Goal: Task Accomplishment & Management: Use online tool/utility

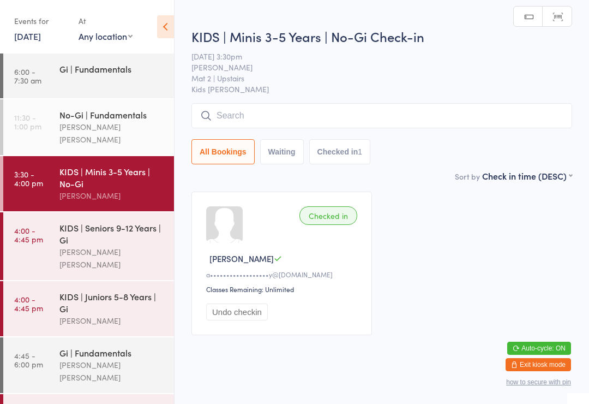
click at [298, 107] on input "search" at bounding box center [381, 115] width 381 height 25
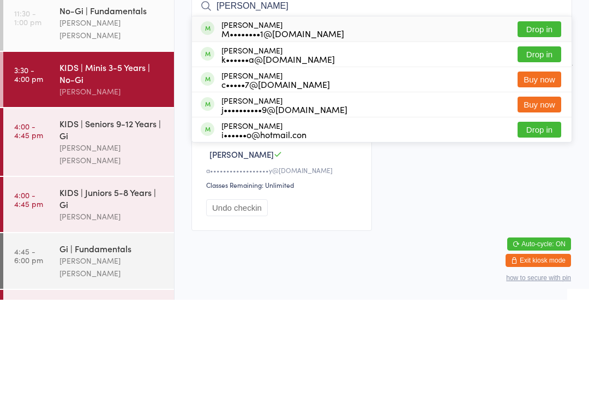
type input "[PERSON_NAME]"
click at [541, 151] on button "Drop in" at bounding box center [540, 159] width 44 height 16
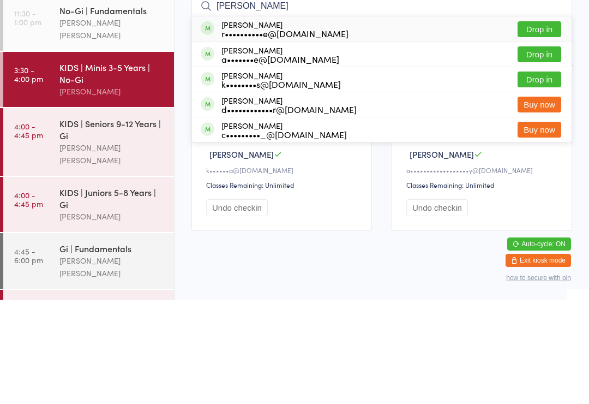
type input "[PERSON_NAME]"
click at [289, 133] on div "r••••••••••e@[DOMAIN_NAME]" at bounding box center [285, 137] width 127 height 9
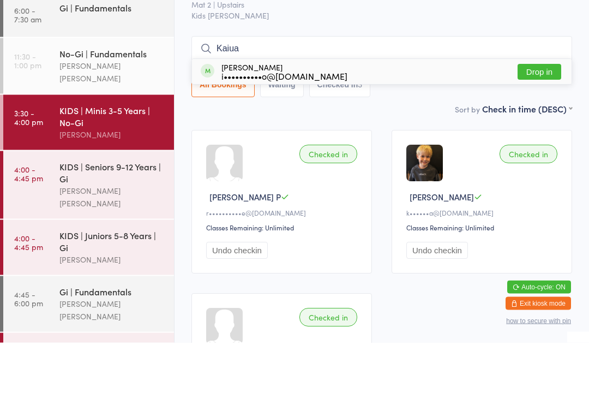
type input "Kaiua"
click at [542, 125] on button "Drop in" at bounding box center [540, 133] width 44 height 16
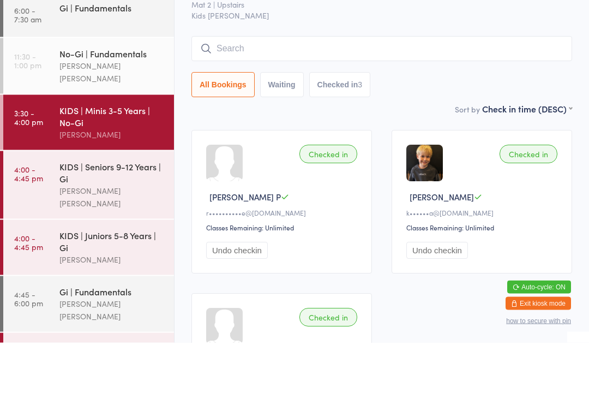
scroll to position [62, 0]
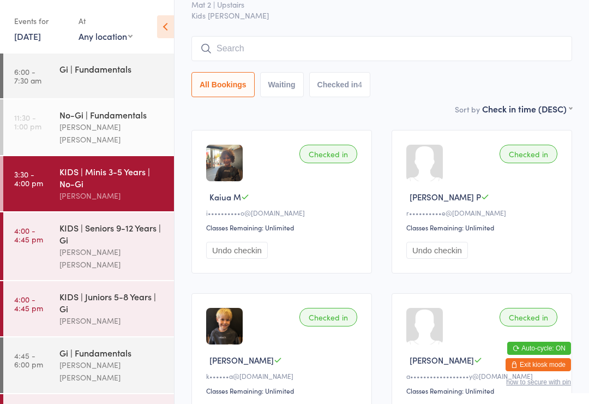
click at [90, 235] on div "KIDS | Seniors 9-12 Years | Gi" at bounding box center [111, 234] width 105 height 24
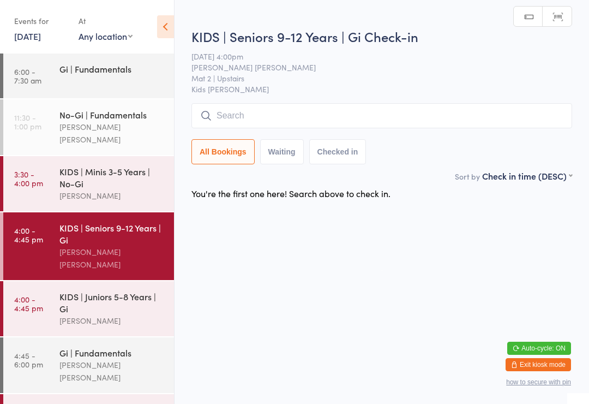
click at [292, 113] on input "search" at bounding box center [381, 115] width 381 height 25
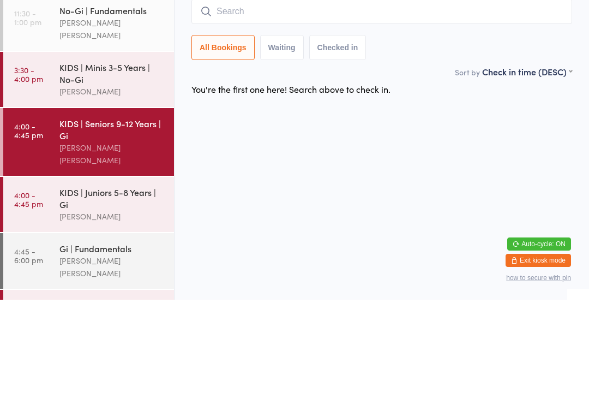
type input "I"
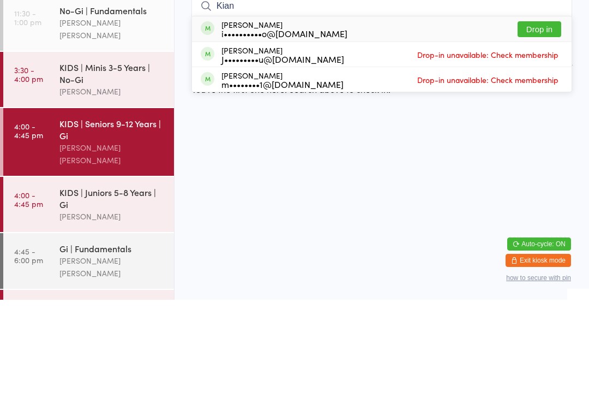
type input "Kian"
click at [546, 125] on button "Drop in" at bounding box center [540, 133] width 44 height 16
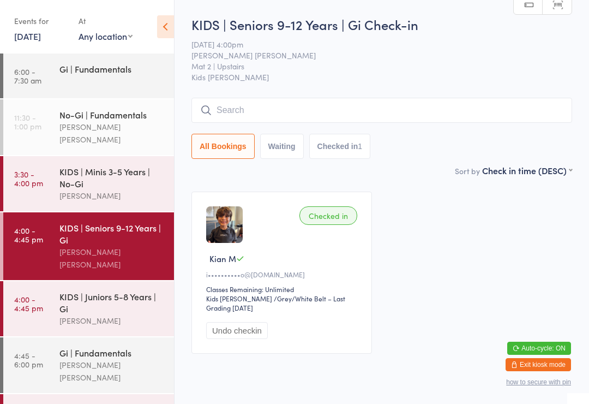
click at [286, 118] on input "search" at bounding box center [381, 110] width 381 height 25
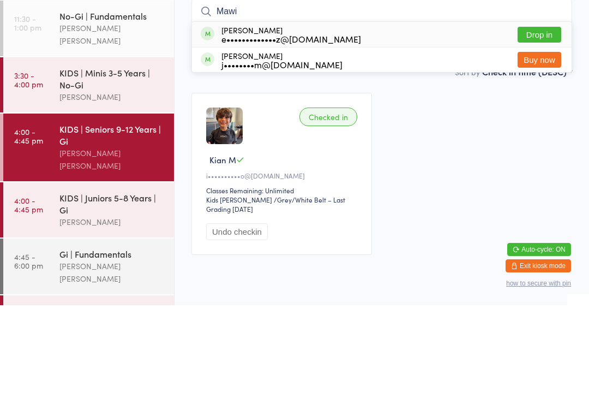
type input "Mawi"
click at [531, 125] on button "Drop in" at bounding box center [540, 133] width 44 height 16
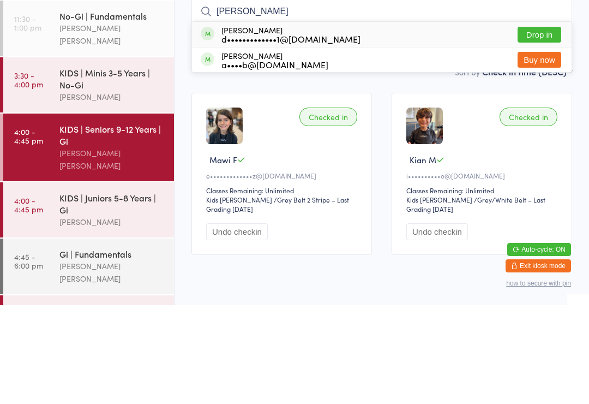
type input "[PERSON_NAME]"
click at [547, 125] on button "Drop in" at bounding box center [540, 133] width 44 height 16
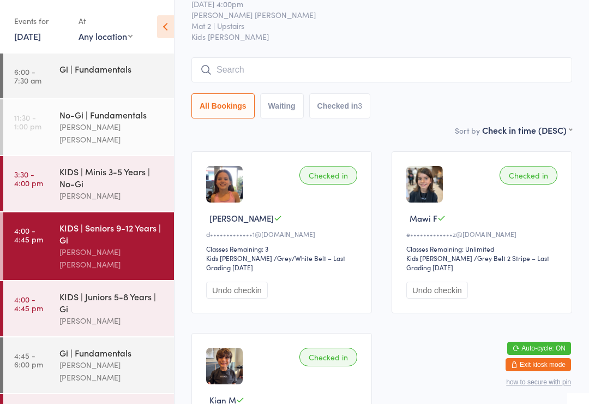
click at [465, 62] on input "search" at bounding box center [381, 69] width 381 height 25
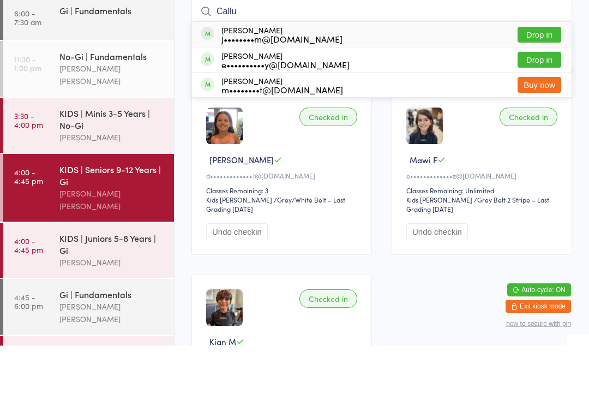
type input "Callu"
click at [552, 85] on button "Drop in" at bounding box center [540, 93] width 44 height 16
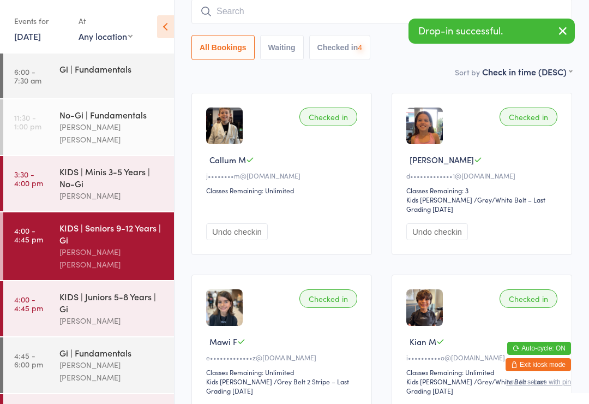
click at [367, 21] on input "search" at bounding box center [381, 11] width 381 height 25
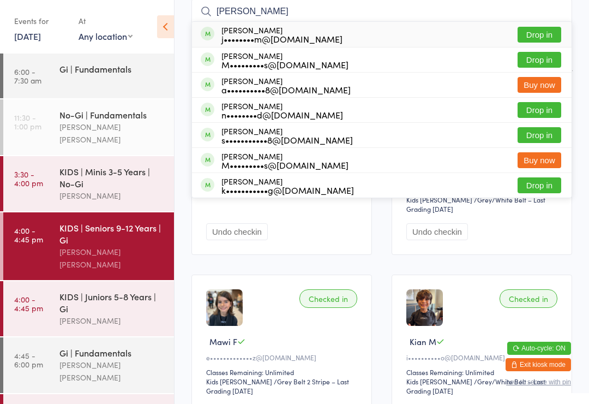
type input "[PERSON_NAME]"
click at [551, 34] on button "Drop in" at bounding box center [540, 35] width 44 height 16
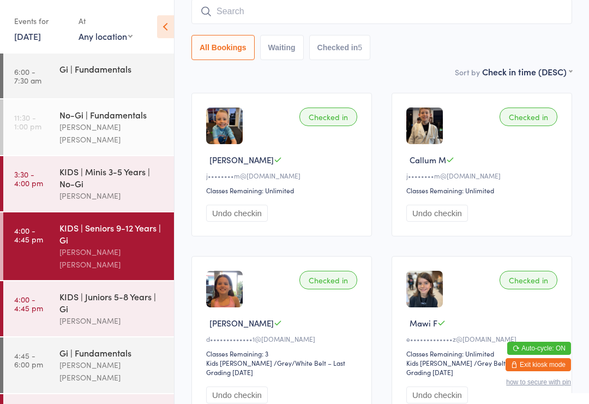
click at [424, 21] on input "search" at bounding box center [381, 11] width 381 height 25
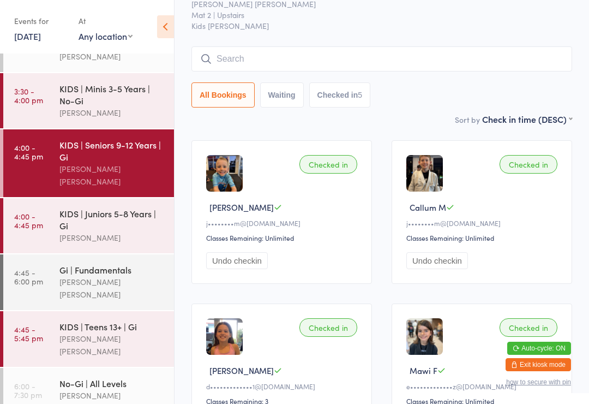
scroll to position [0, 0]
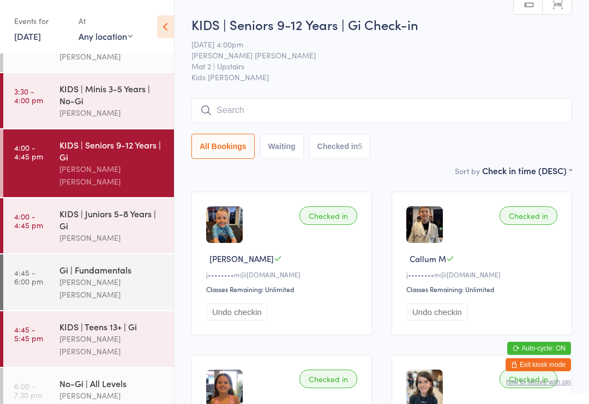
click at [93, 91] on div "KIDS | Minis 3-5 Years | No-Gi" at bounding box center [111, 94] width 105 height 24
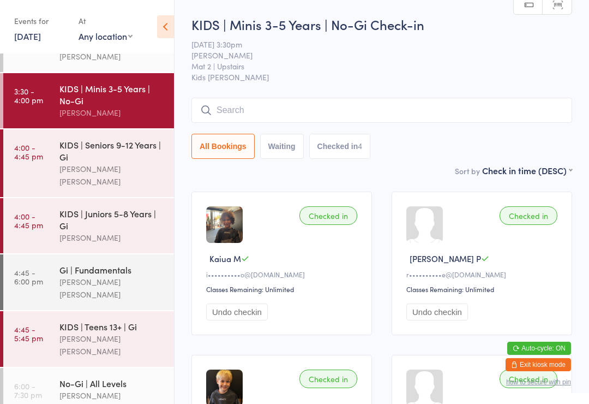
click at [413, 122] on input "search" at bounding box center [381, 110] width 381 height 25
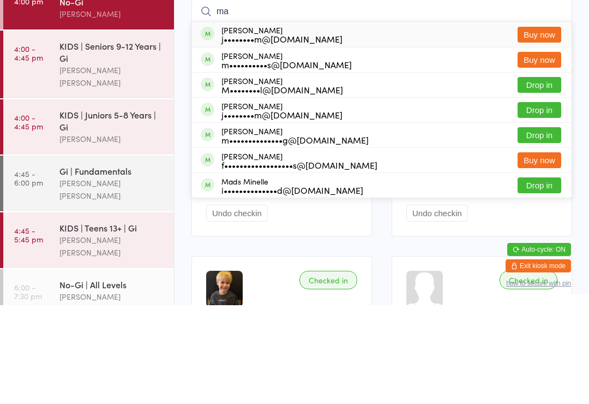
type input "ma"
click at [297, 234] on div "m••••••••••••••g@[DOMAIN_NAME]" at bounding box center [295, 238] width 147 height 9
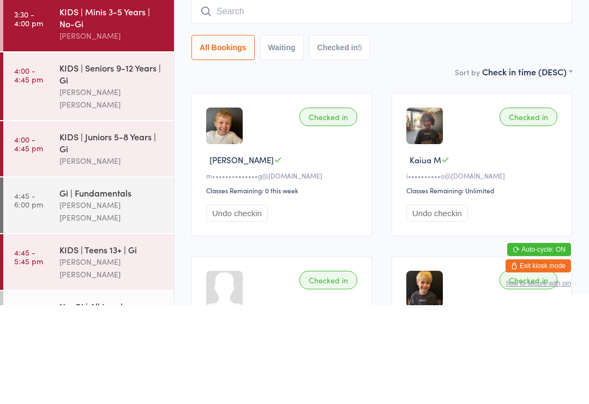
scroll to position [61, 0]
click at [71, 161] on div "KIDS | Seniors 9-12 Years | Gi" at bounding box center [111, 173] width 105 height 24
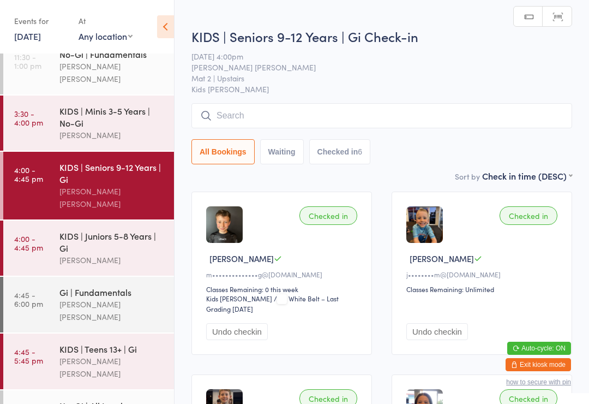
click at [224, 118] on input "search" at bounding box center [381, 115] width 381 height 25
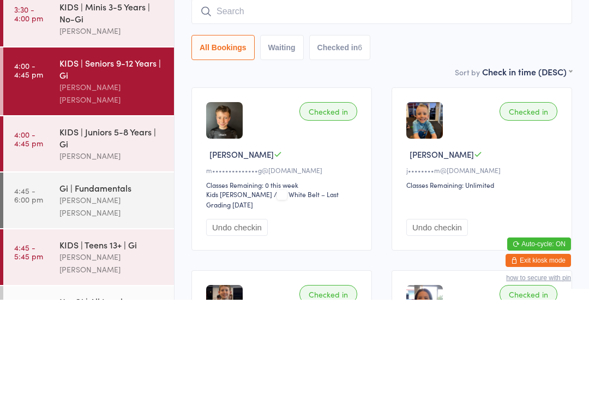
click at [80, 230] on div "KIDS | Juniors 5-8 Years | Gi" at bounding box center [111, 242] width 105 height 24
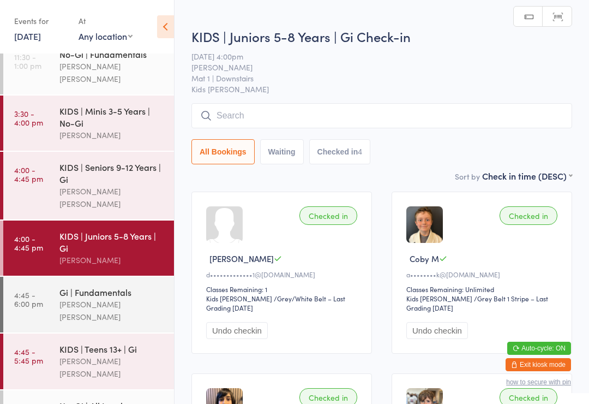
click at [230, 111] on input "search" at bounding box center [381, 115] width 381 height 25
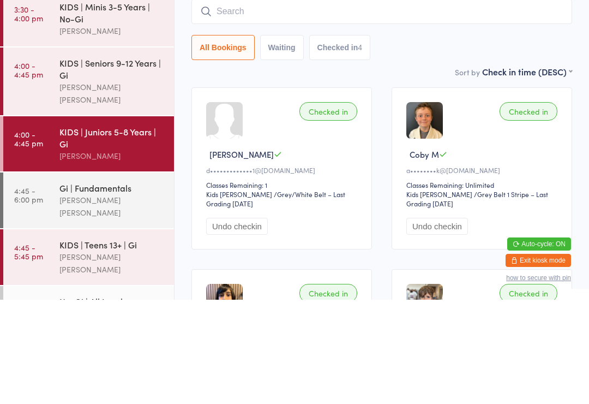
click at [73, 161] on div "KIDS | Seniors 9-12 Years | Gi" at bounding box center [111, 173] width 105 height 24
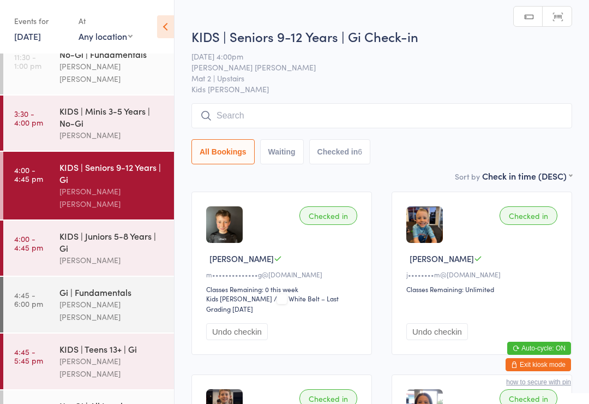
click at [222, 110] on input "search" at bounding box center [381, 115] width 381 height 25
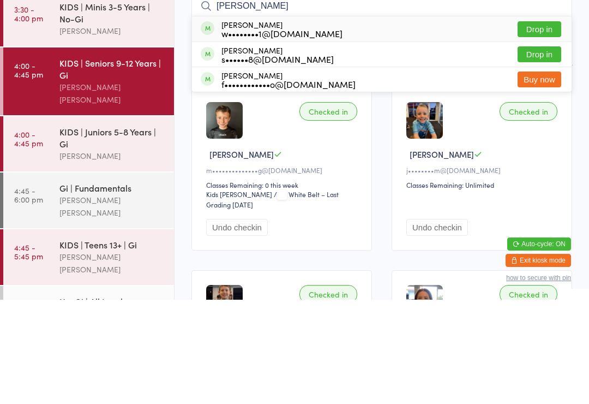
type input "[PERSON_NAME]"
click at [534, 125] on button "Drop in" at bounding box center [540, 133] width 44 height 16
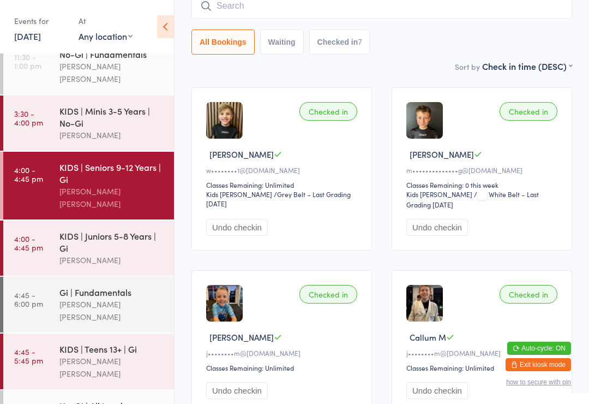
click at [246, 13] on input "search" at bounding box center [381, 5] width 381 height 25
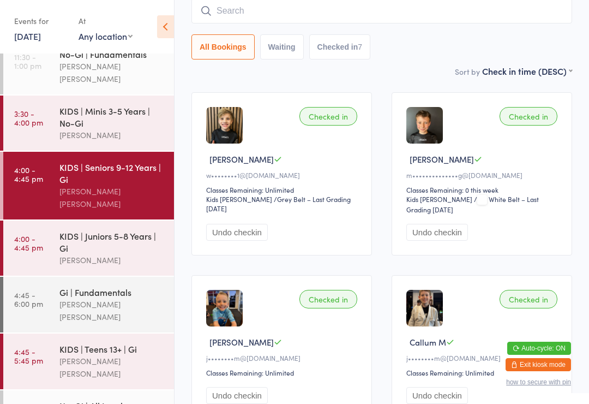
scroll to position [99, 0]
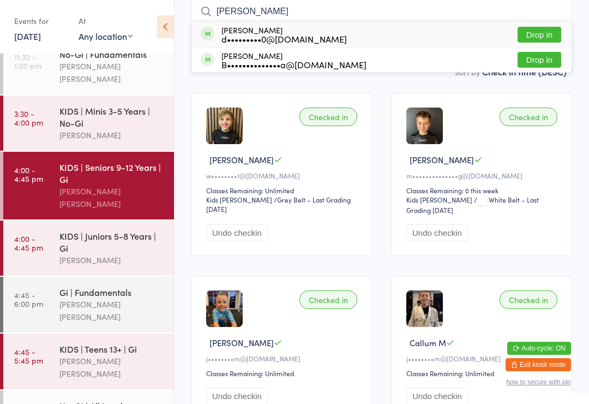
type input "[PERSON_NAME]"
click at [536, 43] on button "Drop in" at bounding box center [540, 35] width 44 height 16
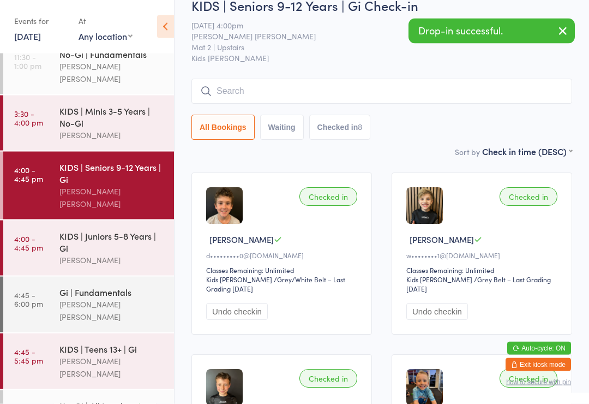
scroll to position [0, 0]
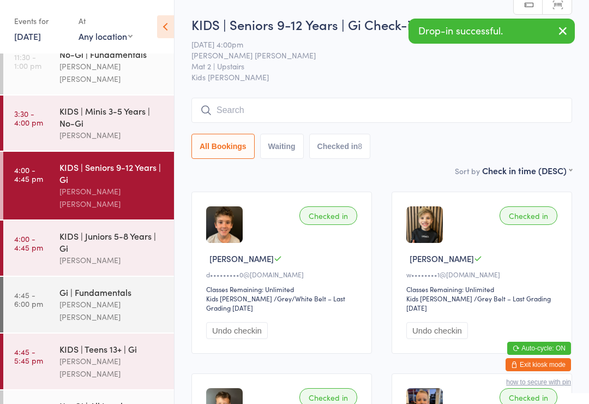
click at [251, 109] on input "search" at bounding box center [381, 110] width 381 height 25
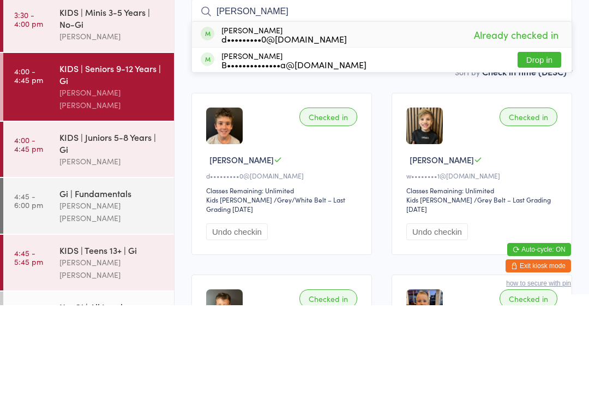
type input "[PERSON_NAME]"
click at [326, 206] on div "Checked in" at bounding box center [329, 215] width 58 height 19
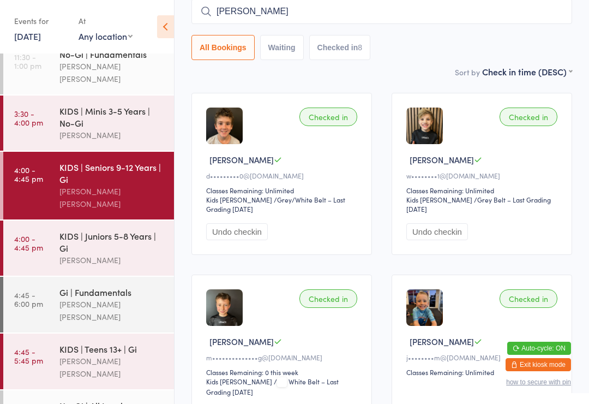
click at [80, 277] on div "Gi | Fundamentals [PERSON_NAME] [PERSON_NAME]" at bounding box center [116, 305] width 115 height 56
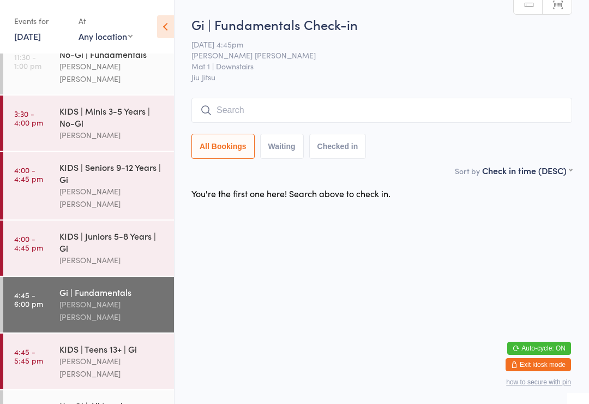
click at [255, 100] on input "search" at bounding box center [381, 110] width 381 height 25
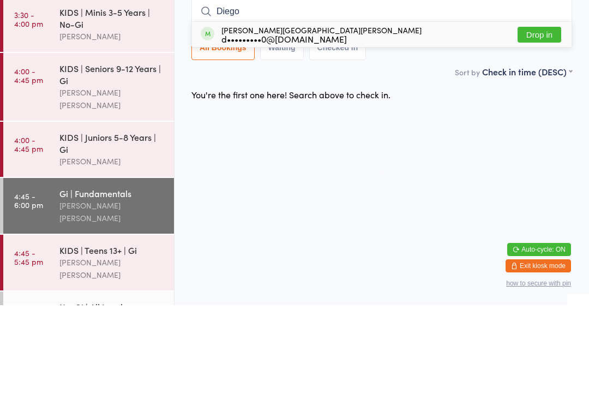
type input "Diego"
click at [237, 124] on div "[PERSON_NAME] [PERSON_NAME] d•••••••••0@[DOMAIN_NAME]" at bounding box center [322, 132] width 200 height 17
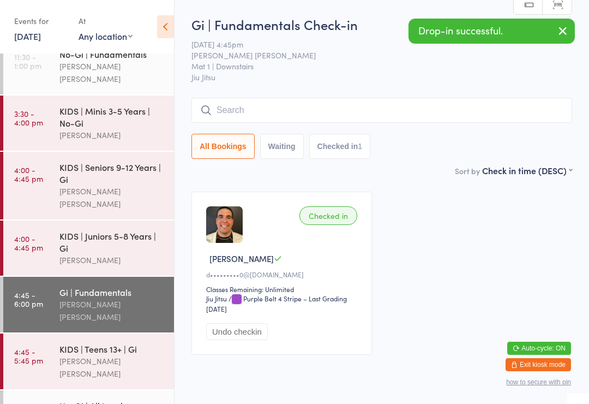
click at [82, 230] on div "KIDS | Juniors 5-8 Years | Gi" at bounding box center [111, 242] width 105 height 24
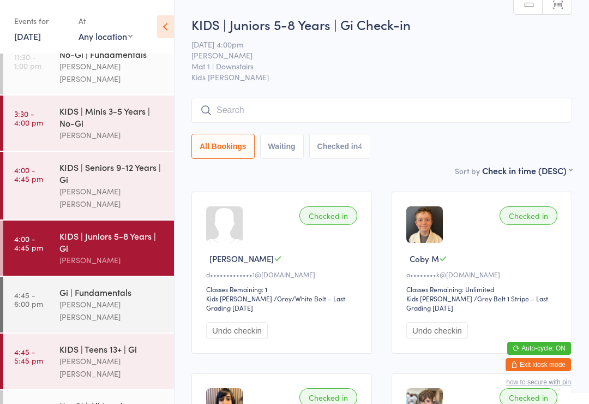
click at [248, 114] on input "search" at bounding box center [381, 110] width 381 height 25
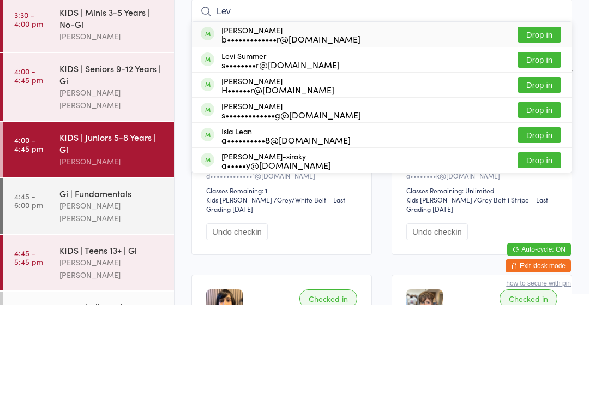
type input "Lev"
click at [536, 125] on button "Drop in" at bounding box center [540, 133] width 44 height 16
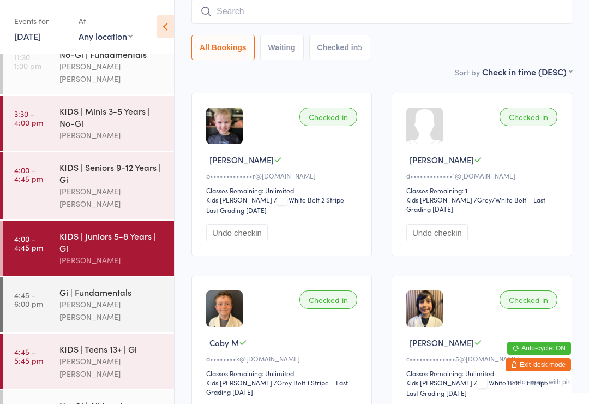
click at [251, 13] on input "search" at bounding box center [381, 11] width 381 height 25
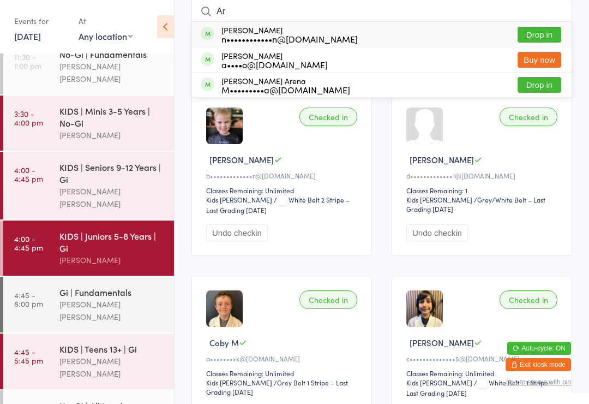
type input "Ar"
click at [536, 43] on button "Drop in" at bounding box center [540, 35] width 44 height 16
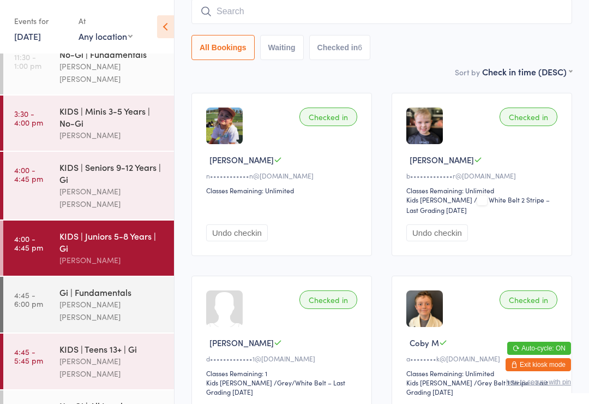
click at [308, 11] on input "search" at bounding box center [381, 11] width 381 height 25
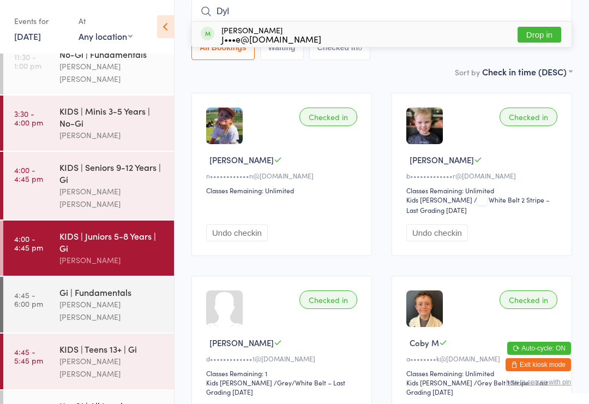
type input "Dyl"
click at [282, 40] on div "J•••e@[DOMAIN_NAME]" at bounding box center [272, 38] width 100 height 9
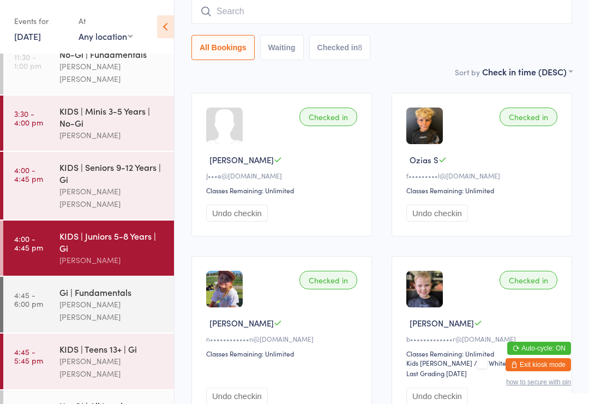
scroll to position [41, 0]
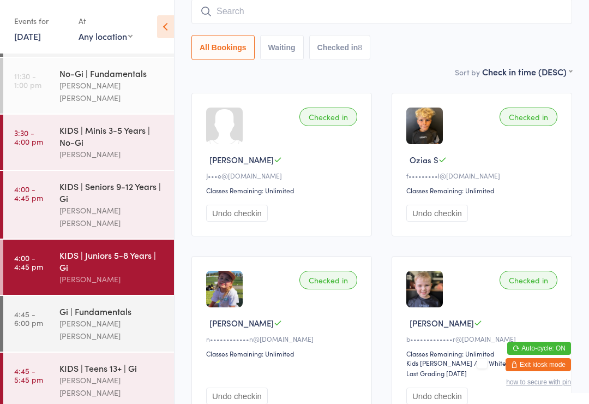
click at [130, 134] on div "KIDS | Minis 3-5 Years | No-Gi" at bounding box center [111, 136] width 105 height 24
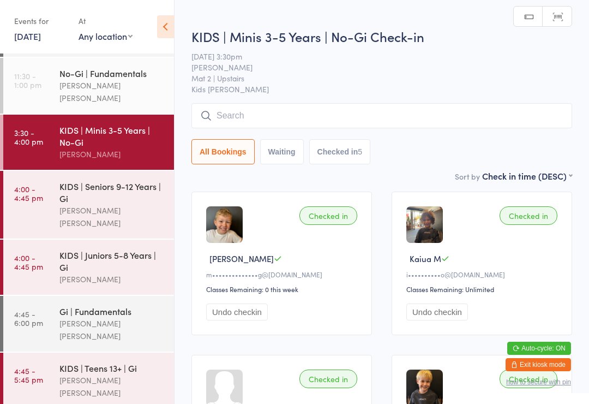
click at [383, 116] on input "search" at bounding box center [381, 115] width 381 height 25
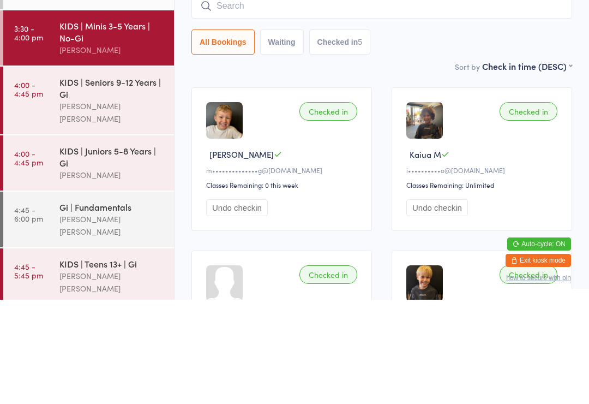
click at [125, 204] on div "[PERSON_NAME] [PERSON_NAME]" at bounding box center [111, 216] width 105 height 25
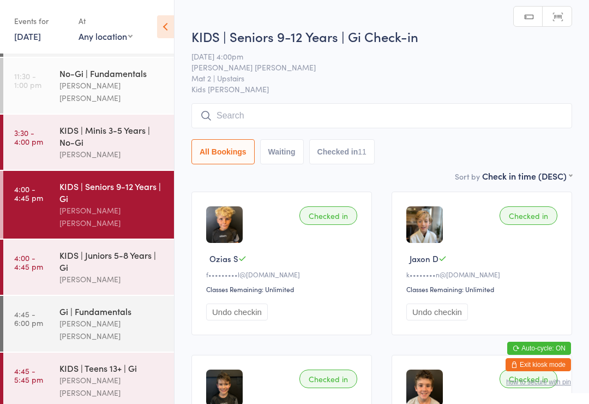
click at [306, 104] on input "search" at bounding box center [381, 115] width 381 height 25
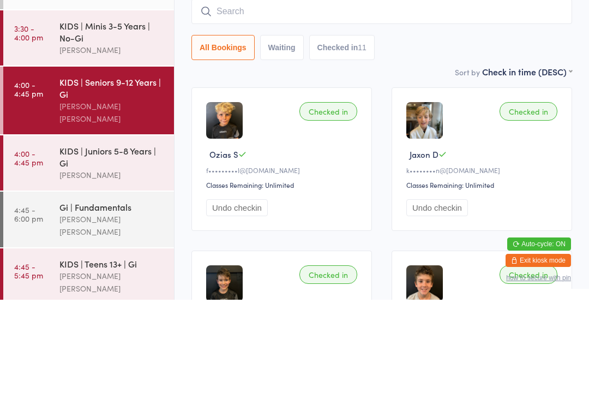
click at [118, 249] on div "KIDS | Juniors 5-8 Years | Gi" at bounding box center [111, 261] width 105 height 24
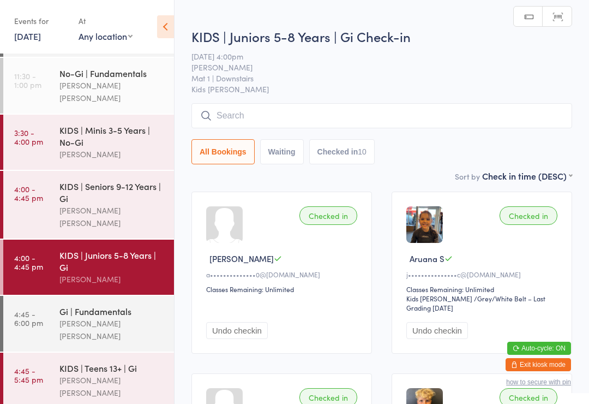
click at [342, 113] on input "search" at bounding box center [381, 115] width 381 height 25
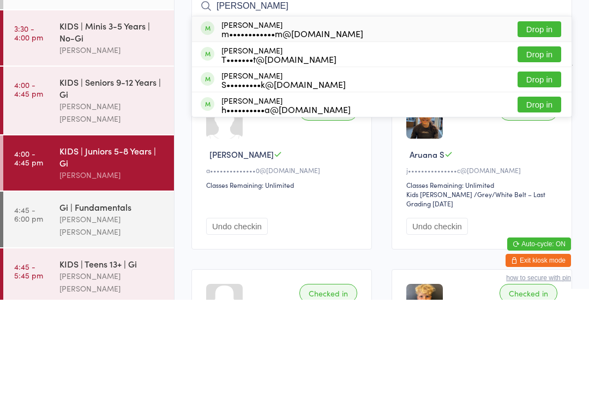
type input "[PERSON_NAME]"
click at [549, 125] on button "Drop in" at bounding box center [540, 133] width 44 height 16
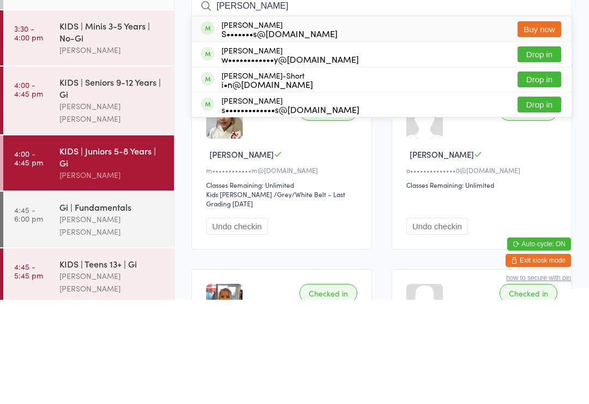
type input "[PERSON_NAME]"
click at [543, 125] on button "Buy now" at bounding box center [540, 133] width 44 height 16
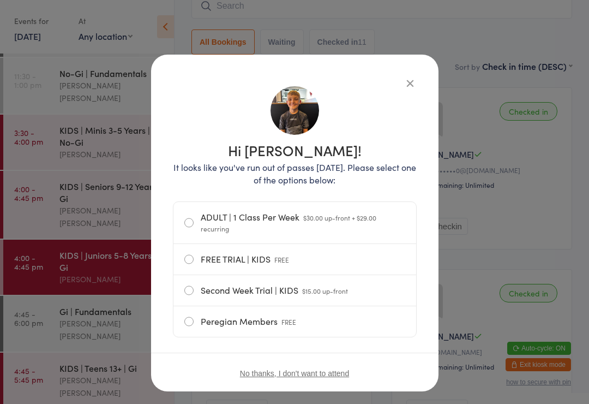
click at [404, 84] on icon "button" at bounding box center [410, 83] width 12 height 12
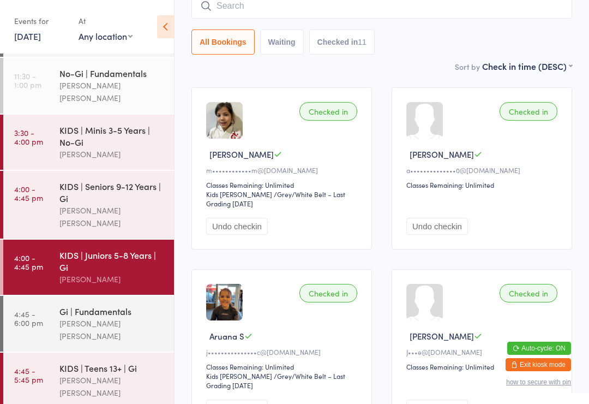
click at [111, 180] on div "KIDS | Seniors 9-12 Years | Gi" at bounding box center [111, 192] width 105 height 24
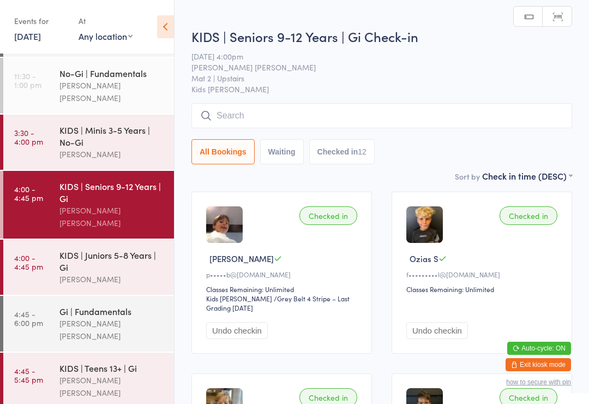
click at [127, 362] on div "KIDS | Teens 13+ | Gi" at bounding box center [111, 368] width 105 height 12
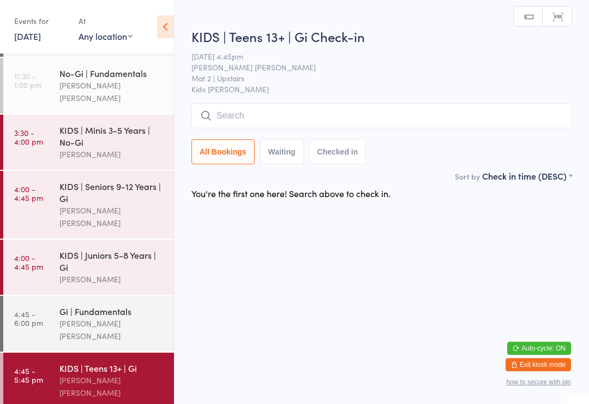
click at [342, 114] on input "search" at bounding box center [381, 115] width 381 height 25
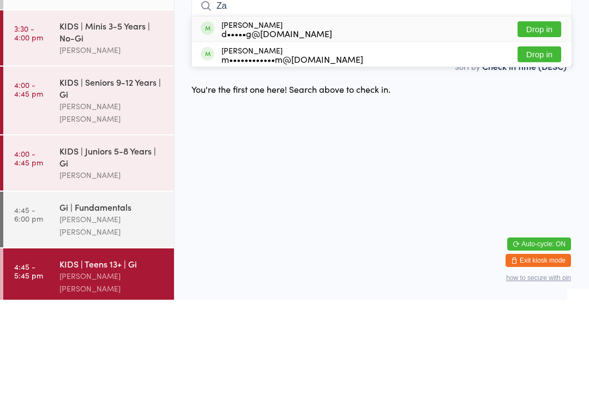
type input "Za"
click at [542, 151] on button "Drop in" at bounding box center [540, 159] width 44 height 16
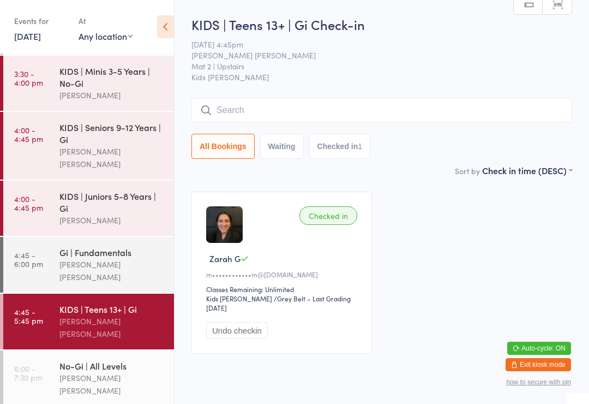
scroll to position [100, 0]
click at [275, 112] on input "search" at bounding box center [381, 110] width 381 height 25
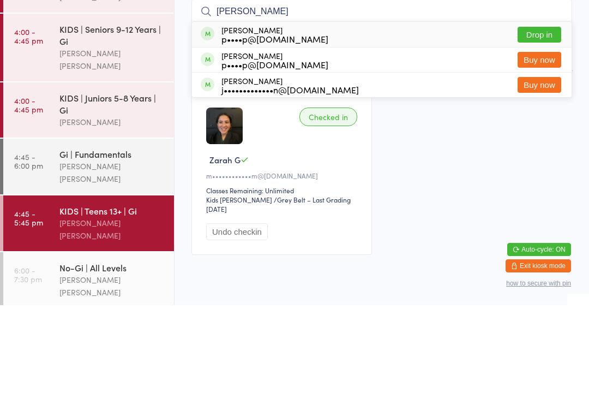
type input "[PERSON_NAME]"
click at [550, 125] on button "Drop in" at bounding box center [540, 133] width 44 height 16
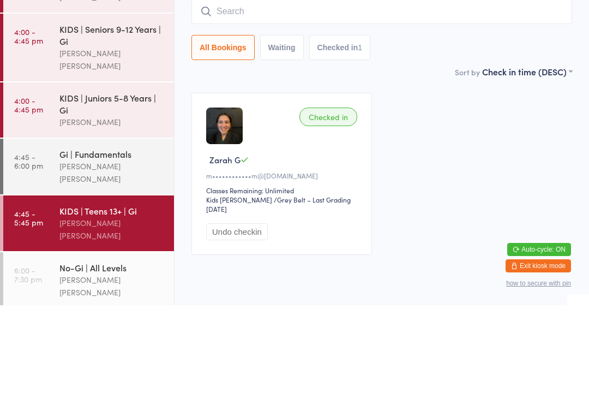
scroll to position [31, 0]
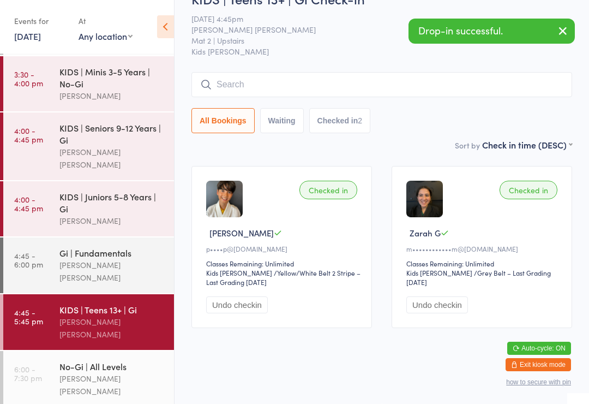
click at [62, 247] on div "Gi | Fundamentals" at bounding box center [111, 253] width 105 height 12
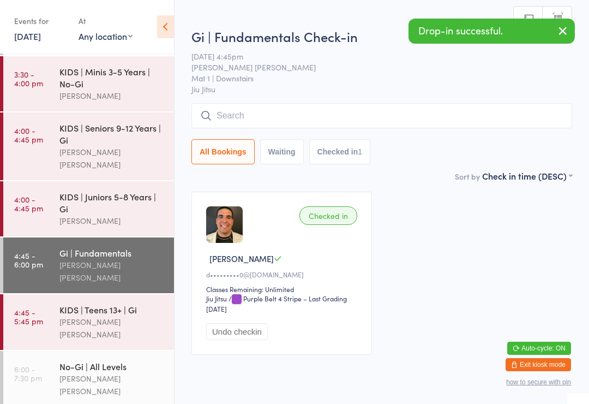
click at [90, 303] on div "KIDS | Teens 13+ | Gi" at bounding box center [111, 309] width 105 height 12
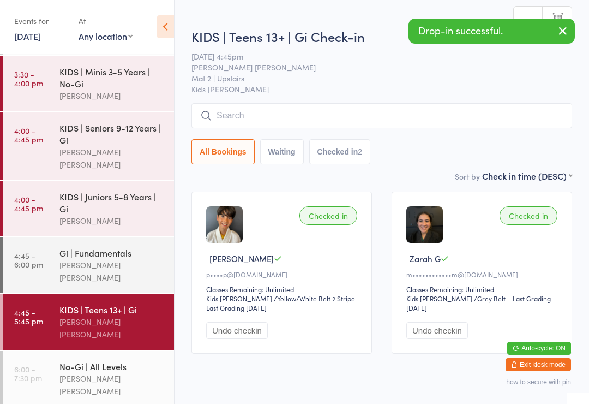
click at [466, 117] on input "search" at bounding box center [381, 115] width 381 height 25
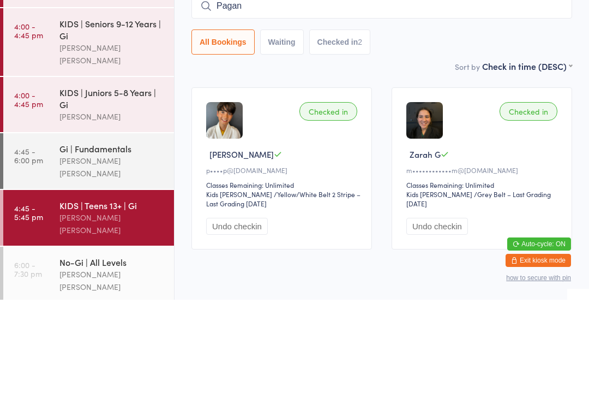
type input "[PERSON_NAME]"
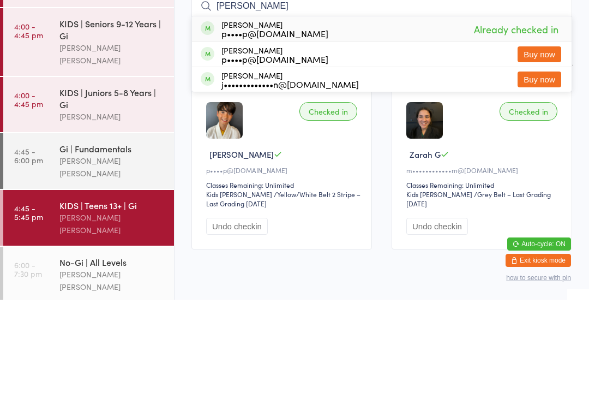
click at [115, 259] on div "[PERSON_NAME] [PERSON_NAME]" at bounding box center [111, 271] width 105 height 25
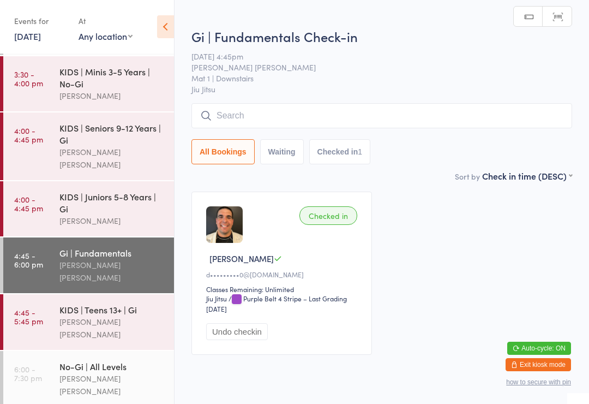
click at [270, 115] on input "search" at bounding box center [381, 115] width 381 height 25
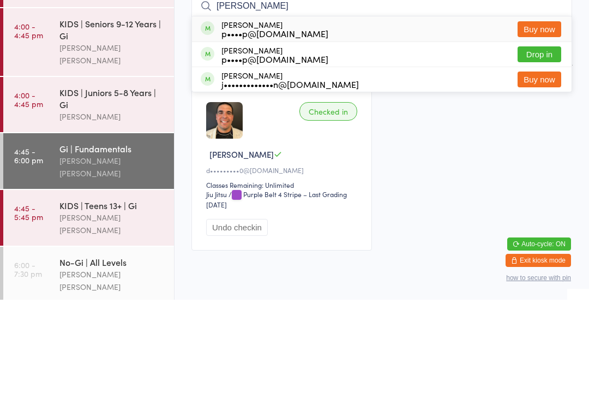
type input "[PERSON_NAME]"
click at [544, 151] on button "Drop in" at bounding box center [540, 159] width 44 height 16
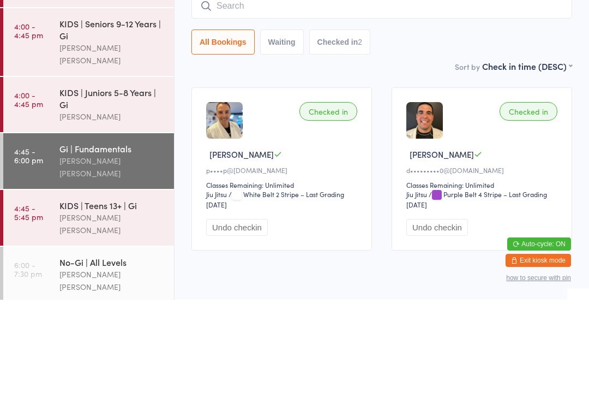
scroll to position [41, 0]
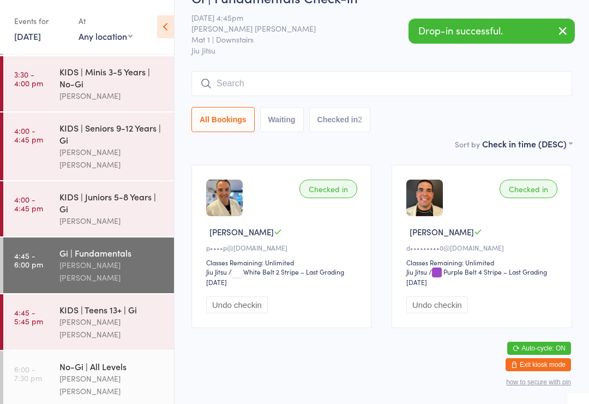
click at [93, 303] on div "KIDS | Teens 13+ | Gi" at bounding box center [111, 309] width 105 height 12
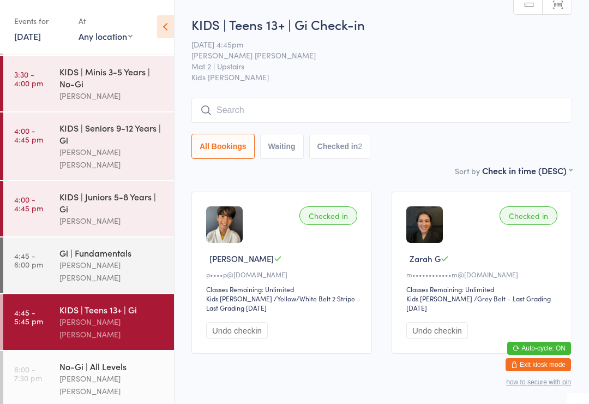
click at [95, 247] on div "Gi | Fundamentals" at bounding box center [111, 253] width 105 height 12
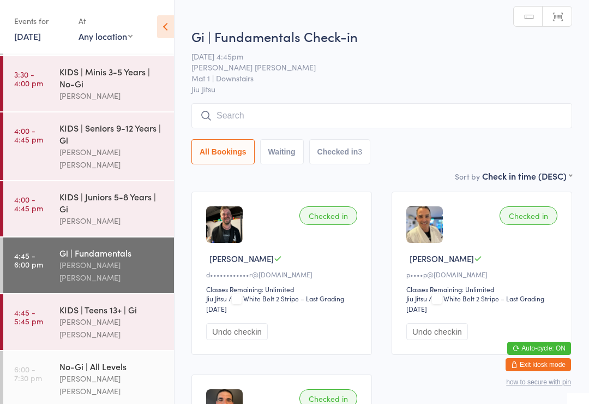
click at [304, 121] on input "search" at bounding box center [381, 115] width 381 height 25
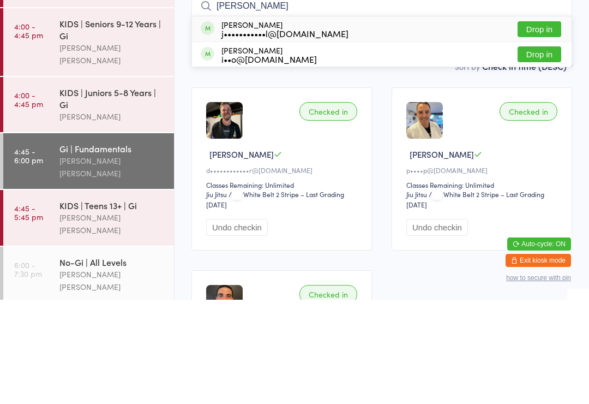
type input "[PERSON_NAME]"
click at [306, 133] on div "j•••••••••••l@[DOMAIN_NAME]" at bounding box center [285, 137] width 127 height 9
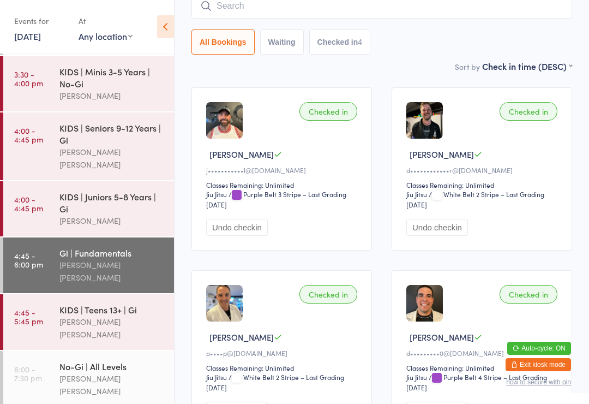
click at [258, 17] on input "search" at bounding box center [381, 5] width 381 height 25
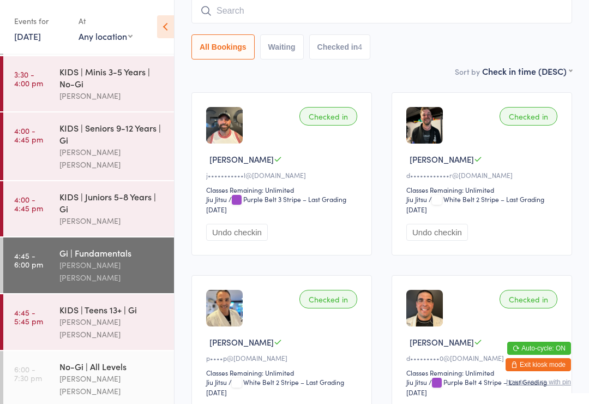
scroll to position [99, 0]
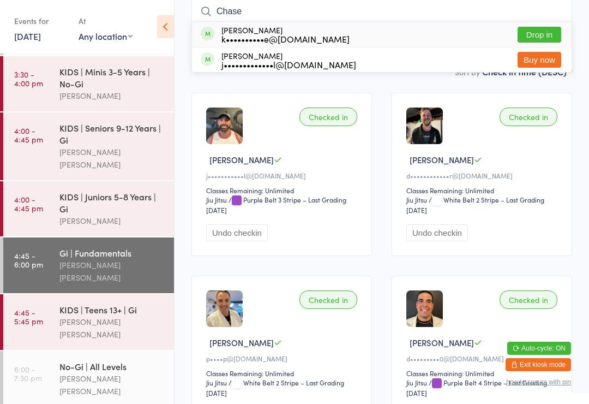
type input "Chase"
click at [532, 39] on button "Drop in" at bounding box center [540, 35] width 44 height 16
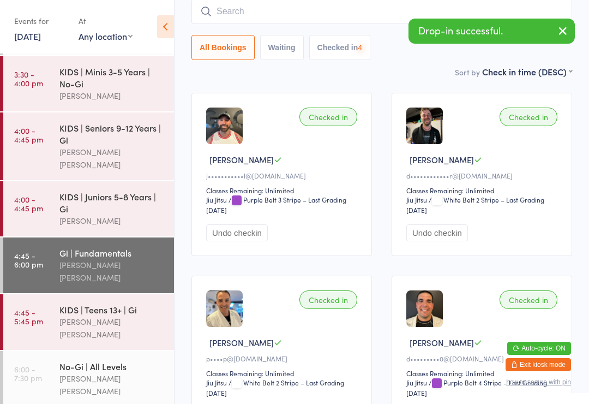
click at [335, 19] on input "search" at bounding box center [381, 11] width 381 height 25
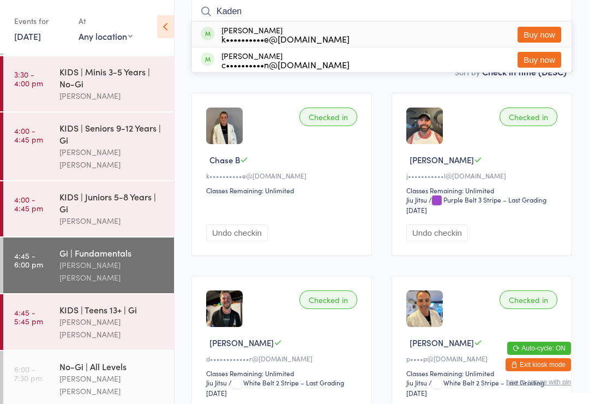
type input "Kaden"
click at [241, 85] on main "Gi | Fundamentals Check-in [DATE] 4:45pm [PERSON_NAME] [PERSON_NAME] Mat 1 | Do…" at bounding box center [381, 274] width 381 height 715
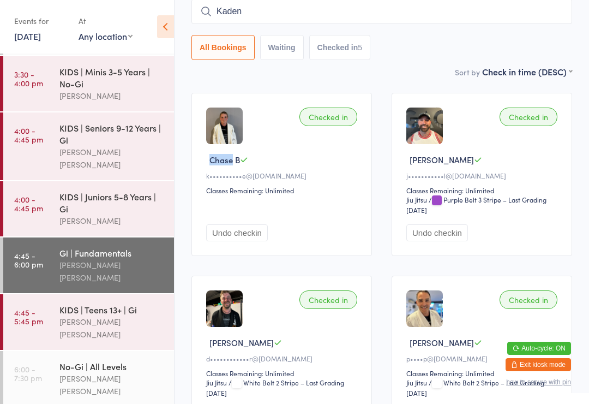
click at [306, 176] on div "k••••••••••e@[DOMAIN_NAME]" at bounding box center [283, 175] width 154 height 9
click at [308, 191] on div "Classes Remaining: Unlimited" at bounding box center [283, 189] width 154 height 9
click at [229, 240] on button "Undo checkin" at bounding box center [237, 232] width 62 height 17
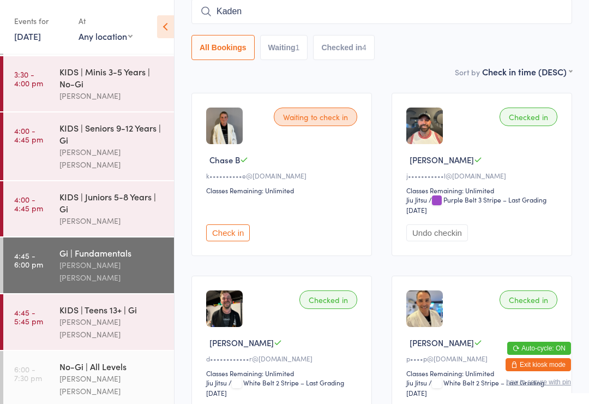
click at [55, 294] on link "4:45 - 5:45 pm KIDS | Teens 13+ | Gi [PERSON_NAME] [PERSON_NAME]" at bounding box center [88, 322] width 171 height 56
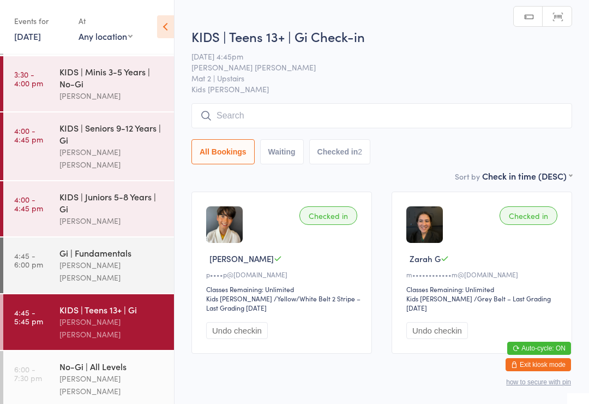
click at [288, 128] on input "search" at bounding box center [381, 115] width 381 height 25
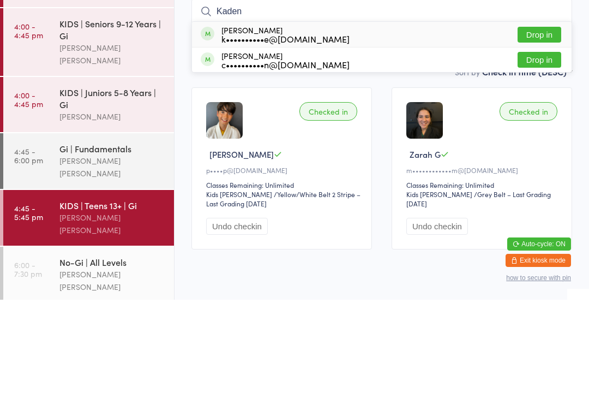
type input "Kaden"
click at [549, 131] on button "Drop in" at bounding box center [540, 139] width 44 height 16
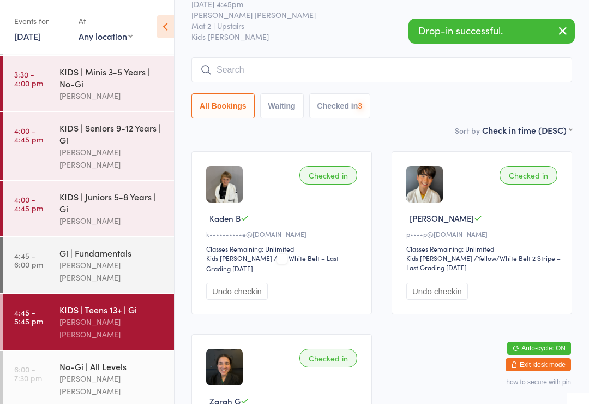
click at [313, 73] on input "search" at bounding box center [381, 69] width 381 height 25
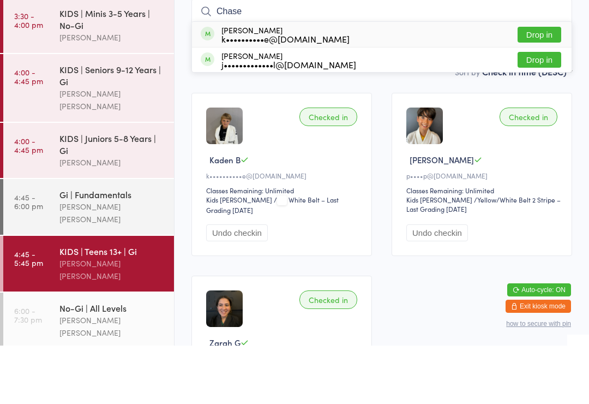
type input "Chase"
click at [535, 85] on button "Drop in" at bounding box center [540, 93] width 44 height 16
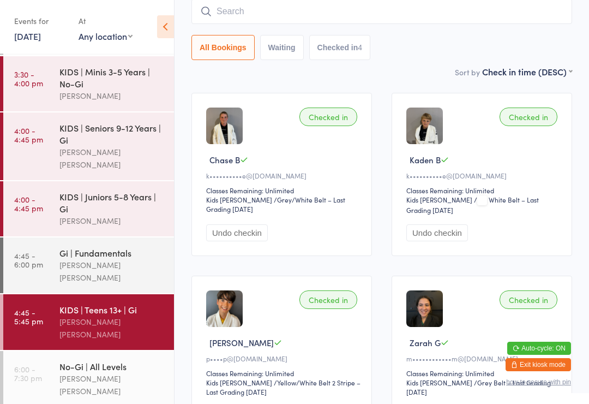
click at [513, 13] on input "search" at bounding box center [381, 11] width 381 height 25
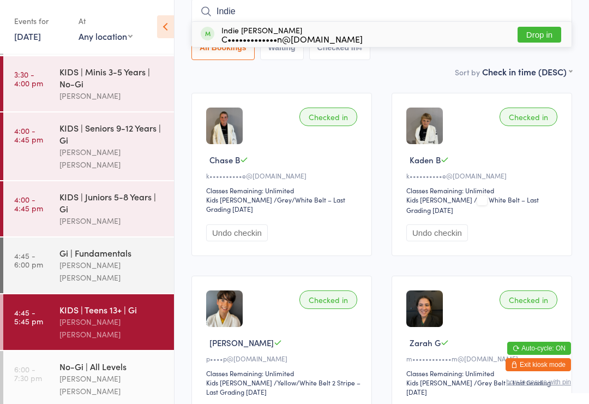
type input "Indie"
click at [553, 37] on button "Drop in" at bounding box center [540, 35] width 44 height 16
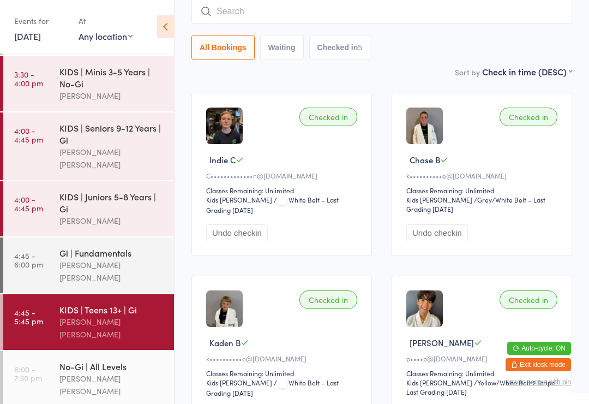
click at [113, 259] on div "[PERSON_NAME] [PERSON_NAME]" at bounding box center [111, 271] width 105 height 25
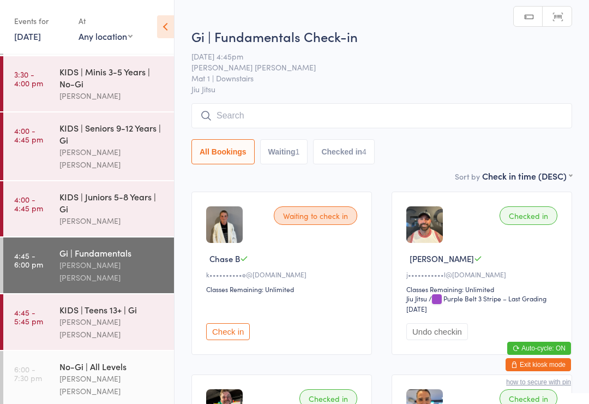
click at [417, 119] on input "search" at bounding box center [381, 115] width 381 height 25
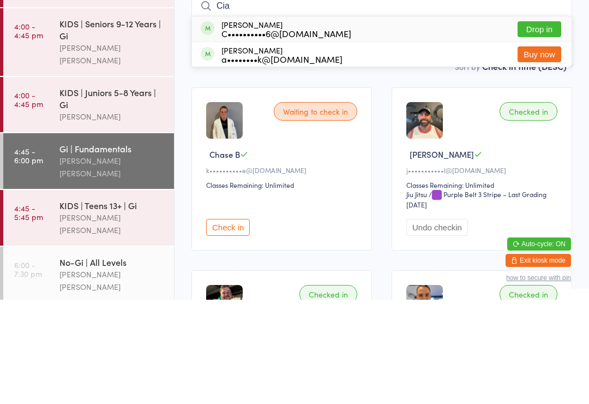
type input "Cia"
click at [546, 125] on button "Drop in" at bounding box center [540, 133] width 44 height 16
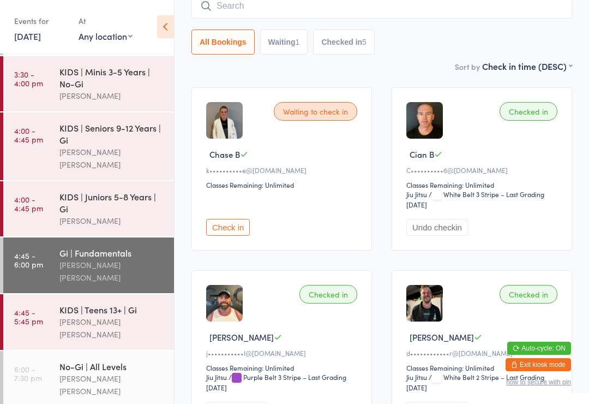
click at [227, 5] on input "search" at bounding box center [381, 5] width 381 height 25
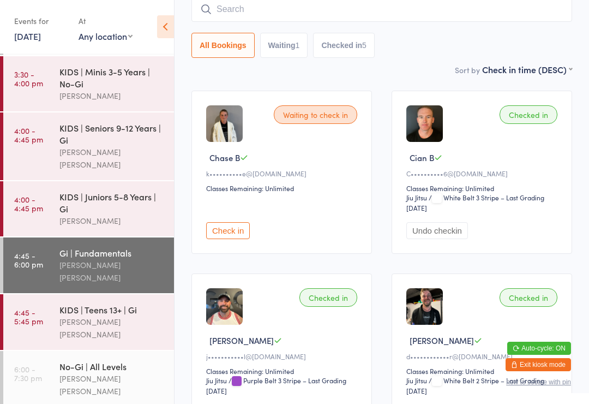
scroll to position [99, 0]
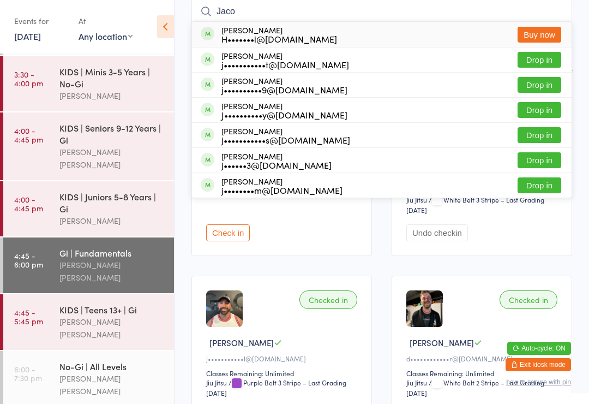
type input "Jaco"
click at [523, 29] on button "Buy now" at bounding box center [540, 35] width 44 height 16
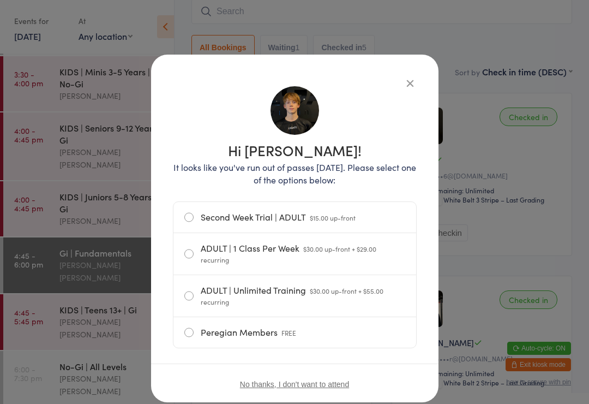
click at [403, 88] on div "Hi [PERSON_NAME]! It looks like you've run out of passes [DATE]. Please select …" at bounding box center [295, 244] width 244 height 337
click at [413, 77] on icon "button" at bounding box center [410, 83] width 12 height 12
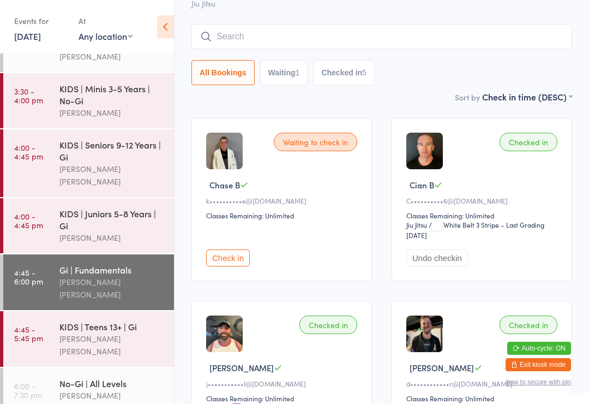
scroll to position [73, 0]
click at [72, 320] on div "KIDS | Teens 13+ | Gi" at bounding box center [111, 326] width 105 height 12
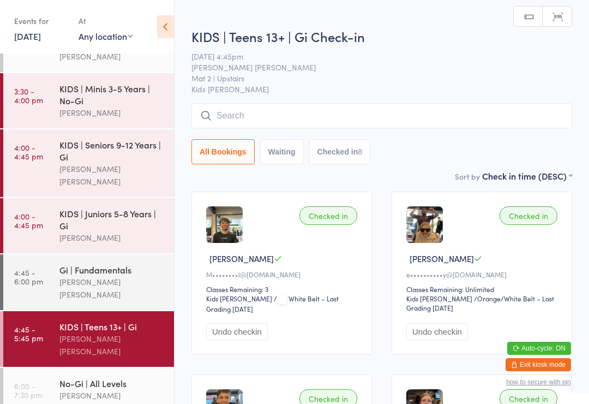
click at [229, 117] on input "search" at bounding box center [381, 115] width 381 height 25
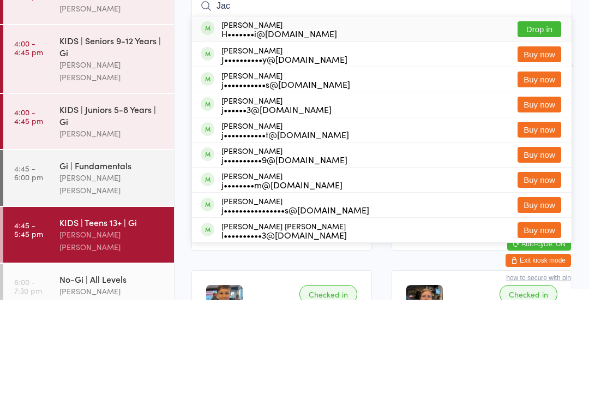
type input "Jac"
click at [531, 125] on button "Drop in" at bounding box center [540, 133] width 44 height 16
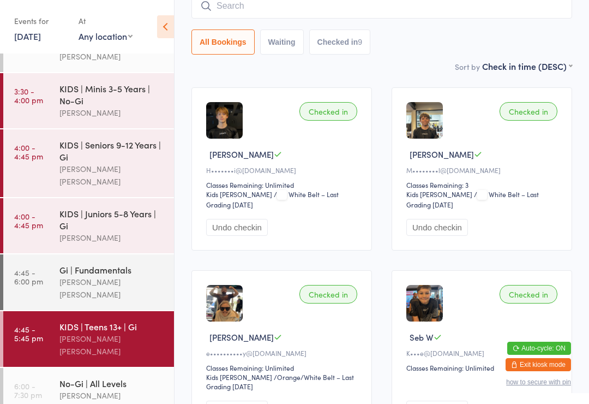
click at [92, 276] on div "[PERSON_NAME] [PERSON_NAME]" at bounding box center [111, 288] width 105 height 25
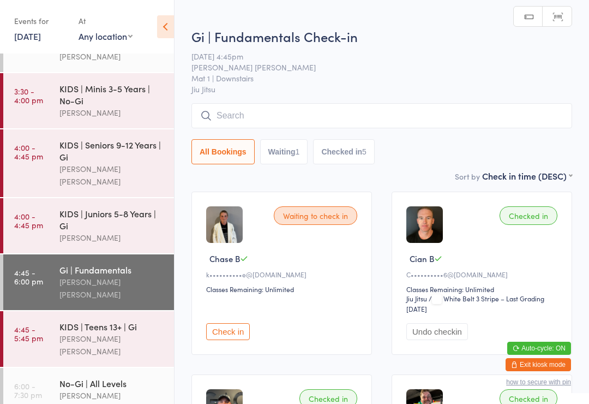
click at [70, 311] on div "KIDS | Teens 13+ | Gi [PERSON_NAME] [PERSON_NAME]" at bounding box center [116, 339] width 115 height 56
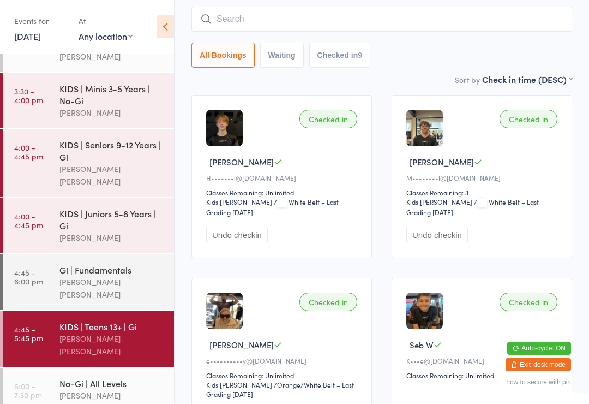
scroll to position [104, 0]
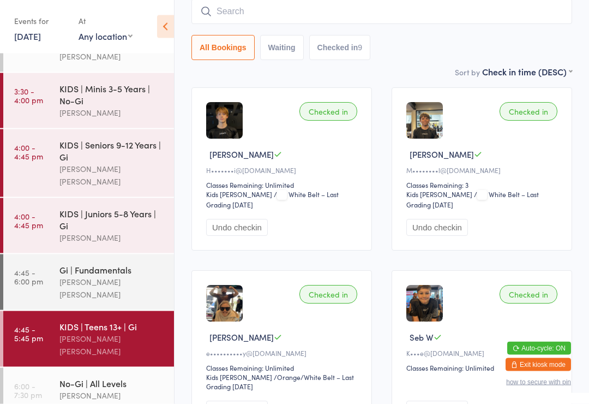
click at [60, 276] on div "[PERSON_NAME] [PERSON_NAME]" at bounding box center [111, 288] width 105 height 25
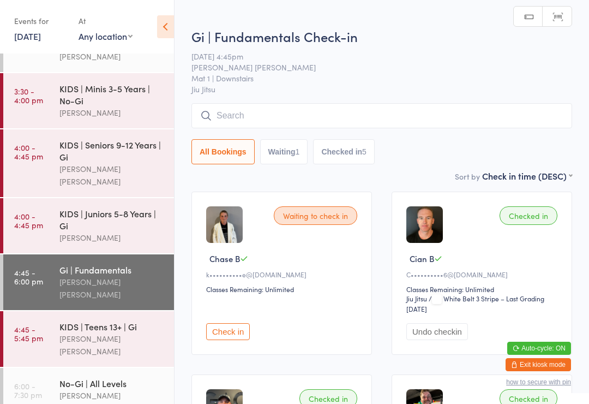
click at [59, 207] on div "KIDS | Juniors 5-8 Years | Gi" at bounding box center [111, 219] width 105 height 24
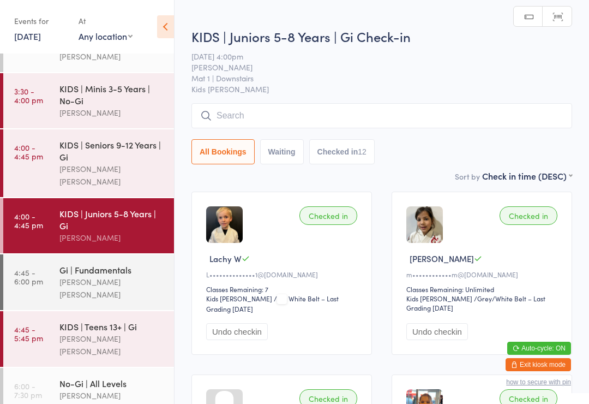
click at [71, 320] on div "KIDS | Teens 13+ | Gi" at bounding box center [111, 326] width 105 height 12
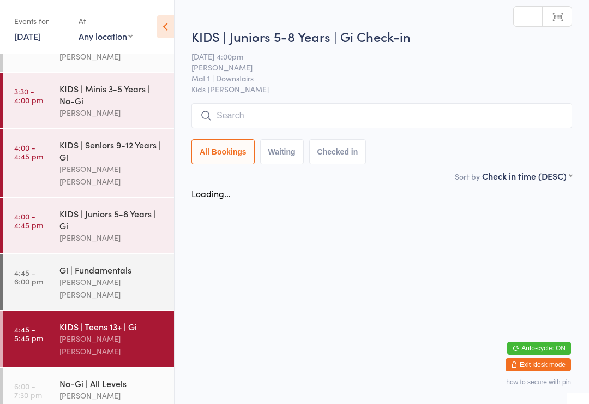
click at [242, 115] on input "search" at bounding box center [381, 115] width 381 height 25
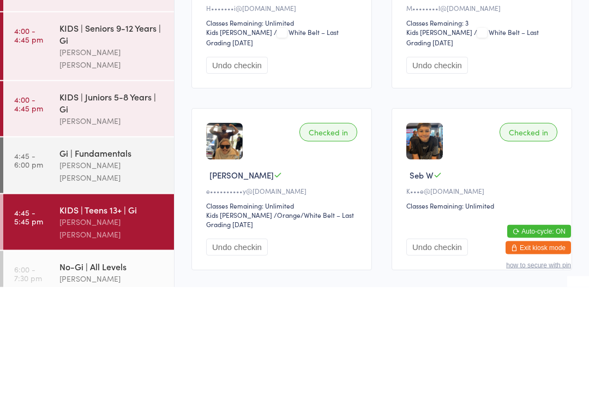
scroll to position [21, 0]
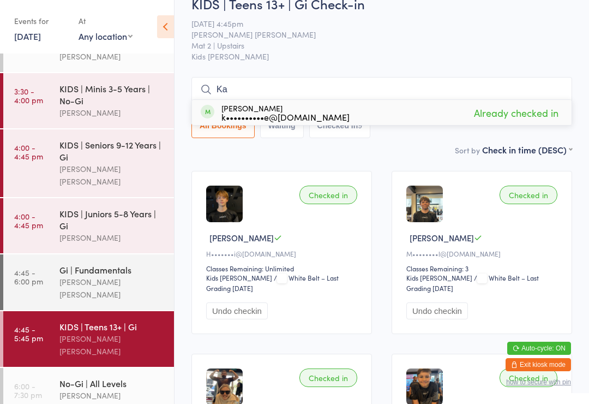
type input "K"
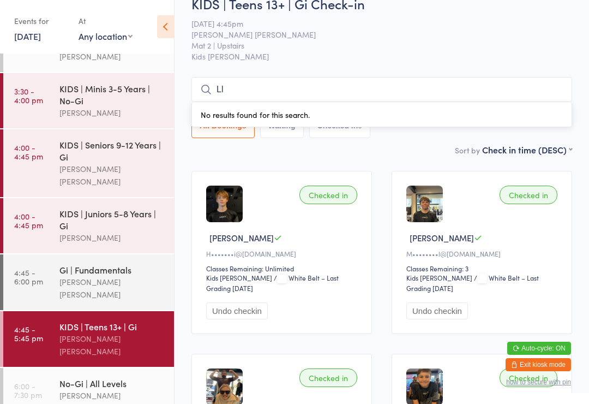
type input "L"
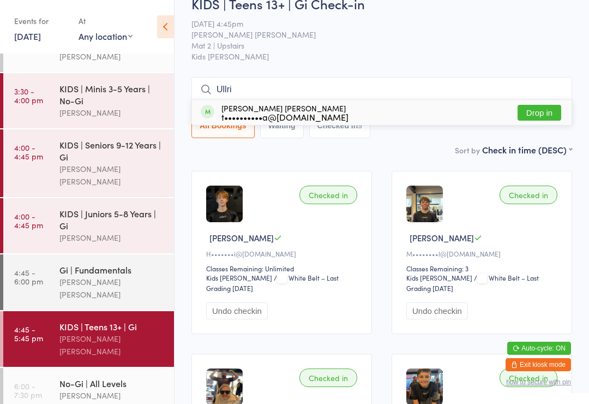
type input "Ullri"
click at [535, 111] on button "Drop in" at bounding box center [540, 113] width 44 height 16
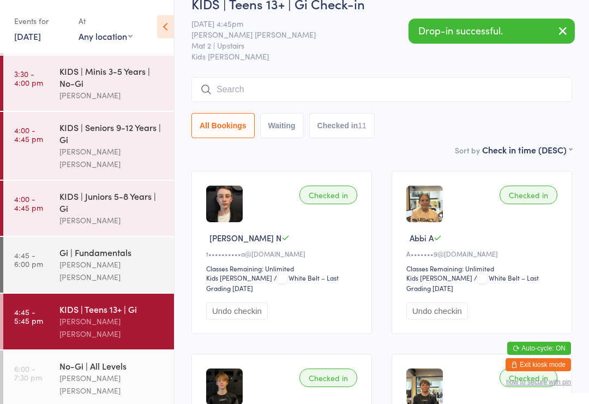
scroll to position [100, 0]
click at [62, 372] on div "[PERSON_NAME] [PERSON_NAME]" at bounding box center [111, 384] width 105 height 25
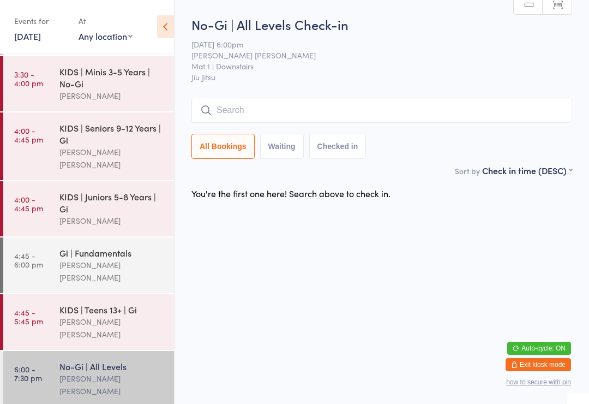
click at [250, 117] on input "search" at bounding box center [381, 110] width 381 height 25
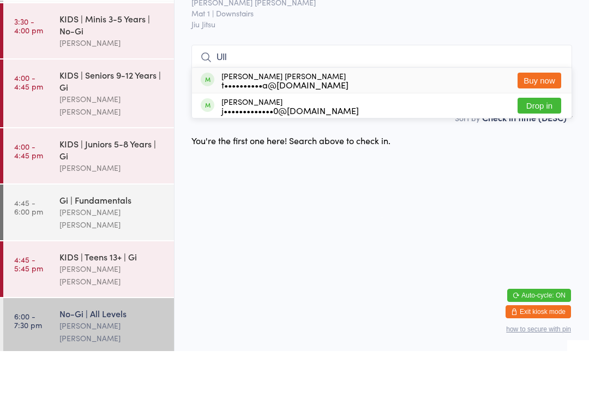
type input "Ull"
click at [234, 187] on div "You're the first one here! Search above to check in." at bounding box center [290, 193] width 199 height 12
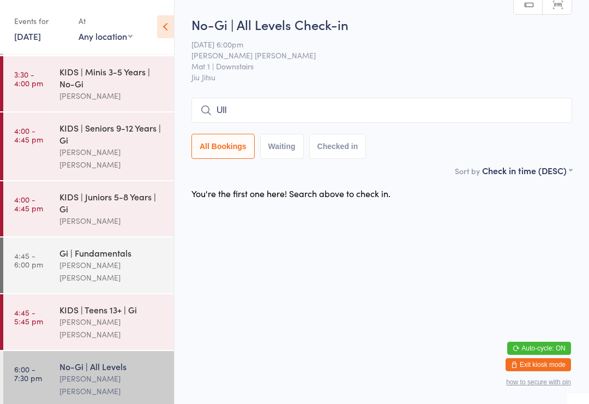
click at [103, 315] on div "[PERSON_NAME] [PERSON_NAME]" at bounding box center [111, 327] width 105 height 25
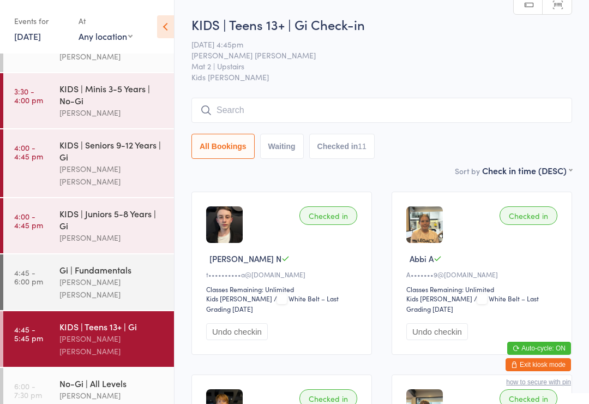
click at [44, 368] on link "6:00 - 7:30 pm No-Gi | All Levels [PERSON_NAME] [PERSON_NAME]" at bounding box center [88, 396] width 171 height 56
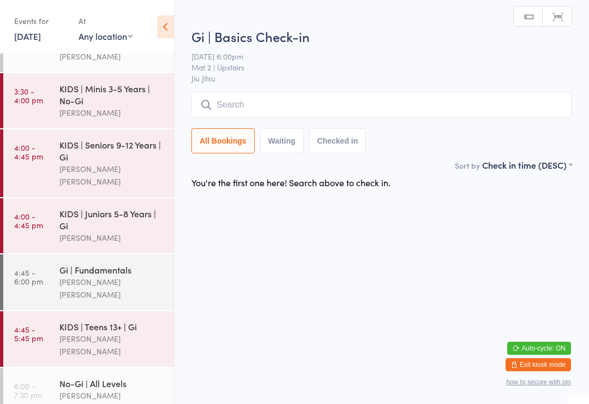
click at [42, 368] on link "6:00 - 7:30 pm No-Gi | All Levels [PERSON_NAME] [PERSON_NAME]" at bounding box center [88, 396] width 171 height 56
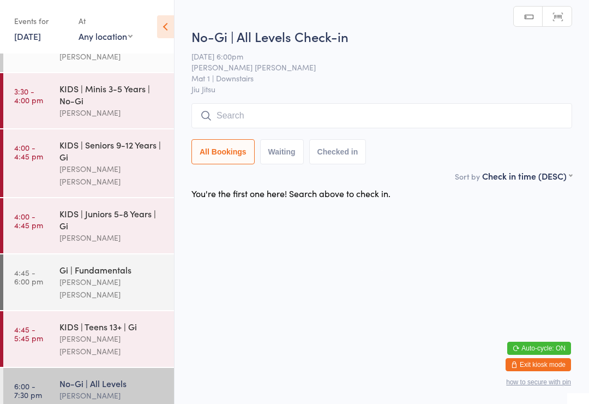
click at [62, 332] on div "[PERSON_NAME] [PERSON_NAME]" at bounding box center [111, 344] width 105 height 25
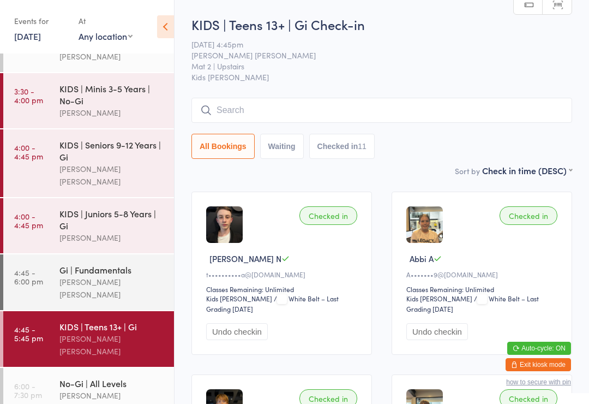
click at [108, 276] on div "[PERSON_NAME] [PERSON_NAME]" at bounding box center [111, 288] width 105 height 25
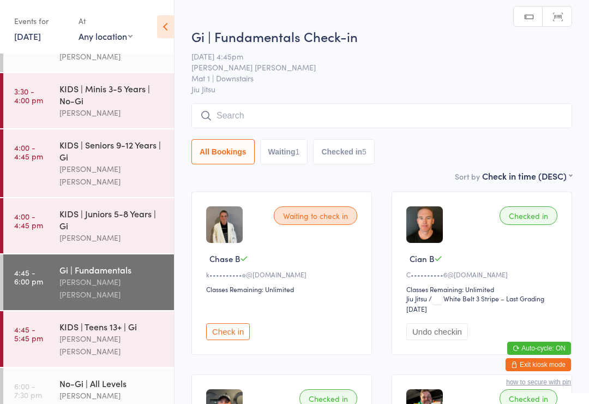
click at [265, 264] on div "Chase B" at bounding box center [283, 258] width 154 height 11
click at [238, 243] on img at bounding box center [224, 224] width 37 height 37
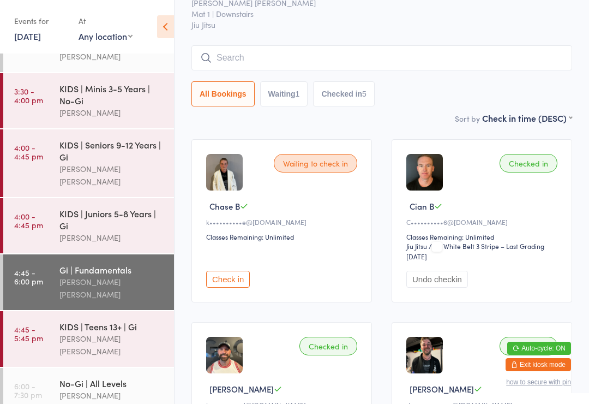
scroll to position [52, 0]
click at [326, 158] on div "Waiting to check in" at bounding box center [315, 163] width 83 height 19
click at [77, 320] on div "KIDS | Teens 13+ | Gi" at bounding box center [111, 326] width 105 height 12
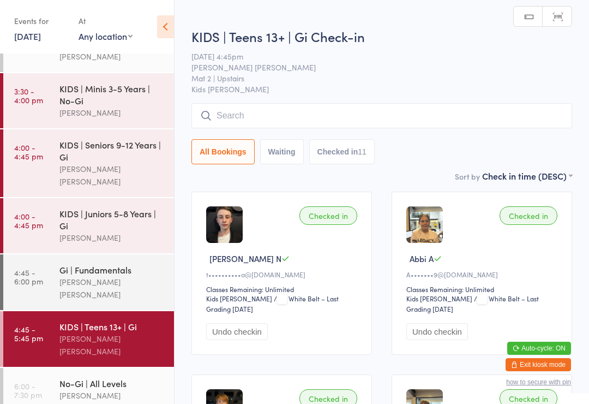
click at [246, 125] on input "search" at bounding box center [381, 115] width 381 height 25
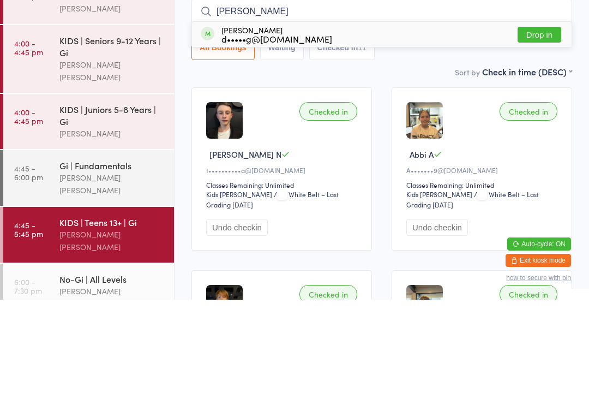
type input "[PERSON_NAME]"
click at [537, 131] on button "Drop in" at bounding box center [540, 139] width 44 height 16
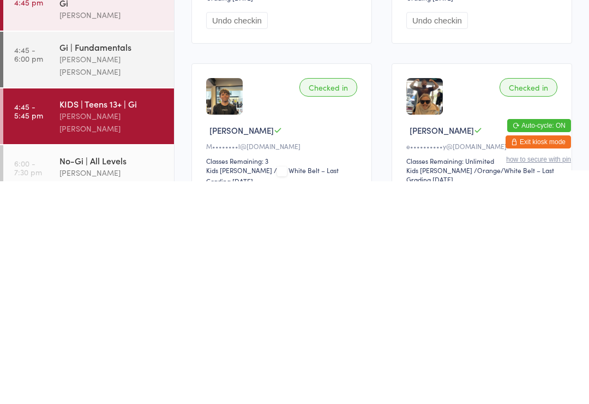
scroll to position [272, 0]
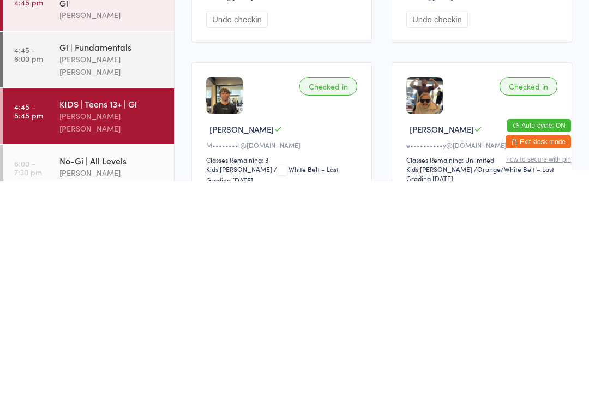
click at [89, 276] on div "[PERSON_NAME] [PERSON_NAME]" at bounding box center [111, 288] width 105 height 25
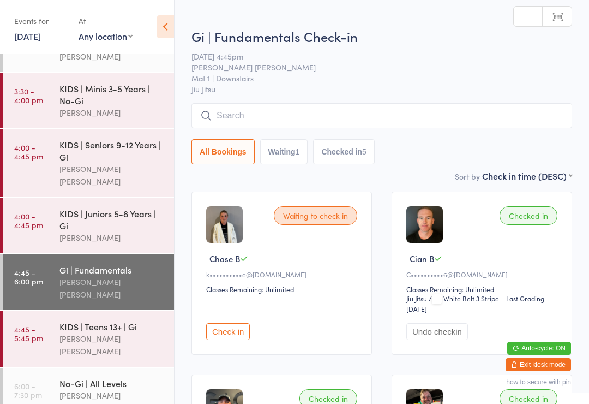
click at [60, 332] on div "[PERSON_NAME] [PERSON_NAME]" at bounding box center [111, 344] width 105 height 25
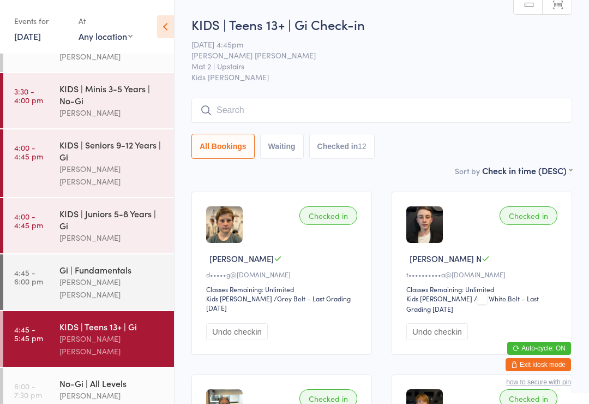
click at [112, 276] on div "[PERSON_NAME] [PERSON_NAME]" at bounding box center [111, 288] width 105 height 25
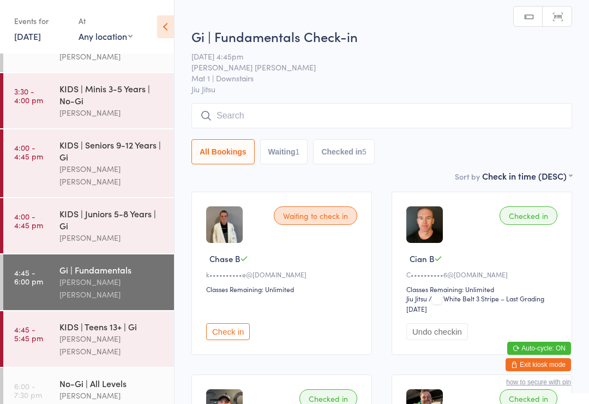
click at [304, 109] on input "search" at bounding box center [381, 115] width 381 height 25
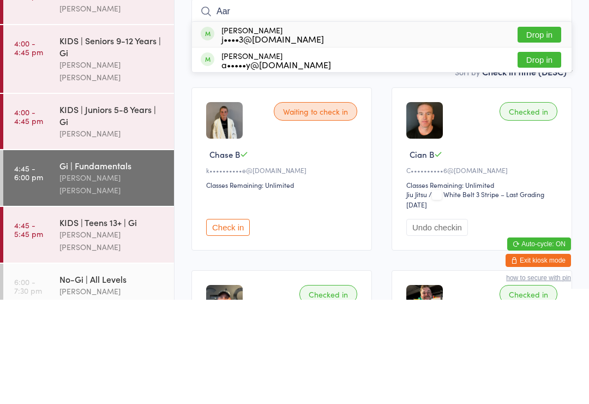
type input "Aar"
click at [532, 156] on button "Drop in" at bounding box center [540, 164] width 44 height 16
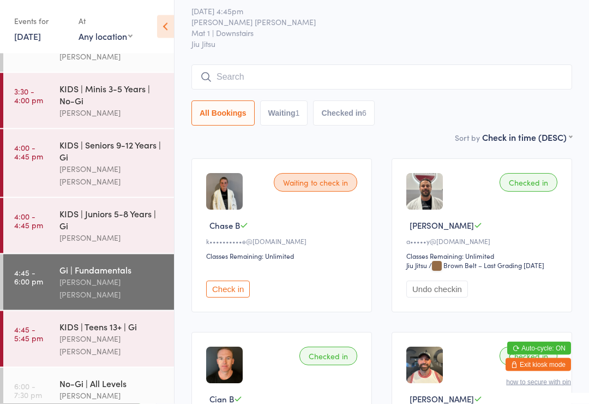
scroll to position [33, 0]
click at [446, 80] on input "search" at bounding box center [381, 77] width 381 height 25
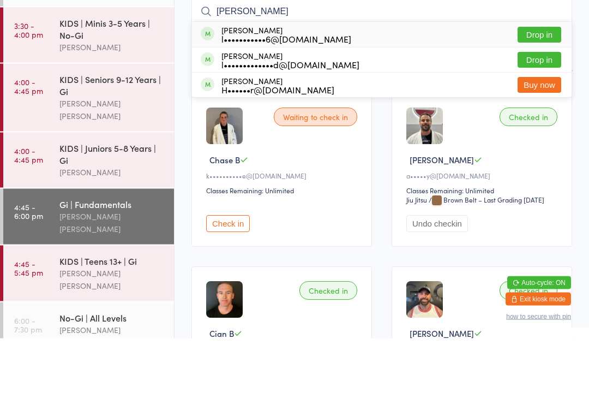
type input "[PERSON_NAME]"
click at [552, 118] on button "Drop in" at bounding box center [540, 126] width 44 height 16
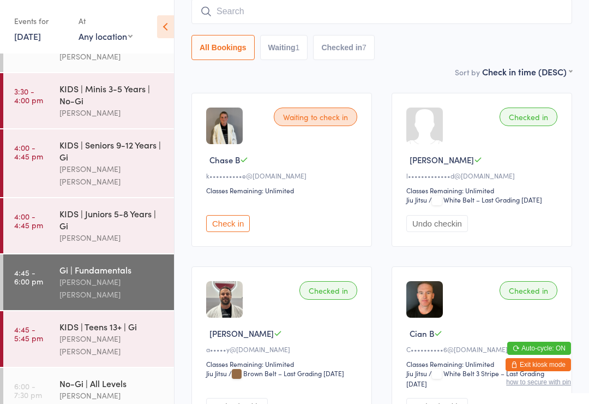
click at [118, 320] on div "KIDS | Teens 13+ | Gi" at bounding box center [111, 326] width 105 height 12
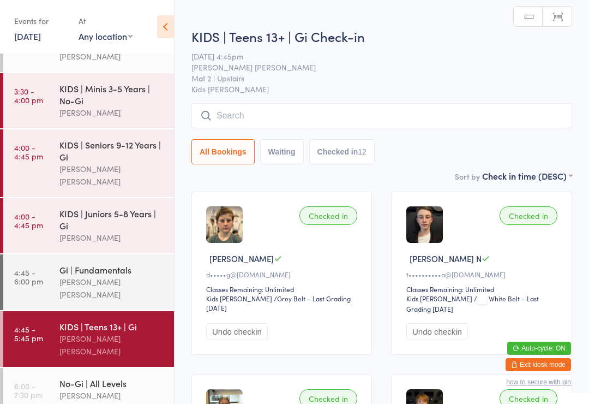
click at [122, 264] on div "Gi | Fundamentals" at bounding box center [111, 270] width 105 height 12
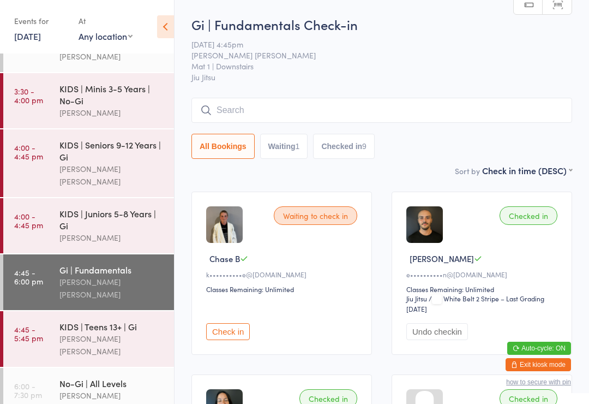
click at [119, 320] on div "KIDS | Teens 13+ | Gi" at bounding box center [111, 326] width 105 height 12
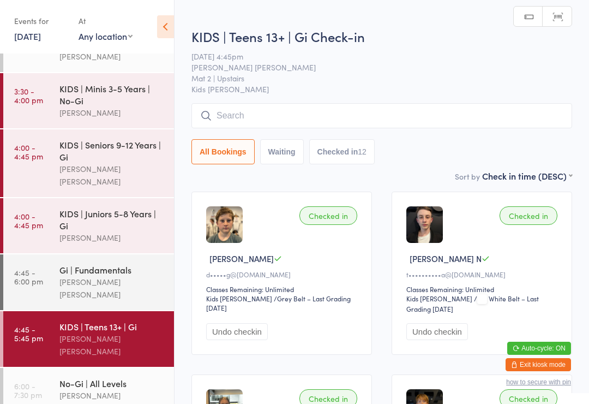
click at [339, 117] on input "search" at bounding box center [381, 115] width 381 height 25
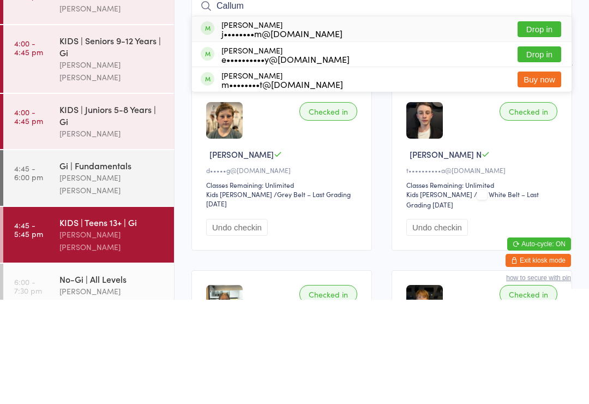
type input "Callum"
click at [552, 125] on button "Drop in" at bounding box center [540, 133] width 44 height 16
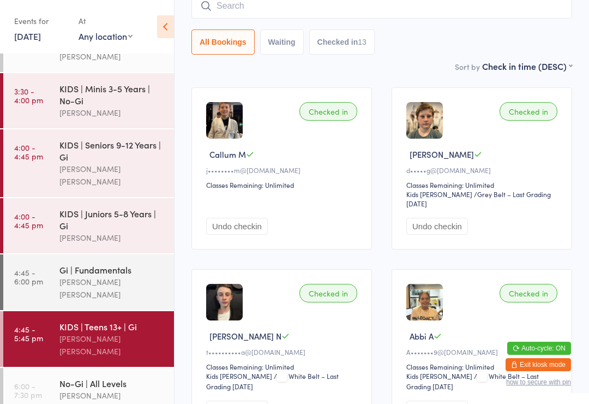
scroll to position [99, 0]
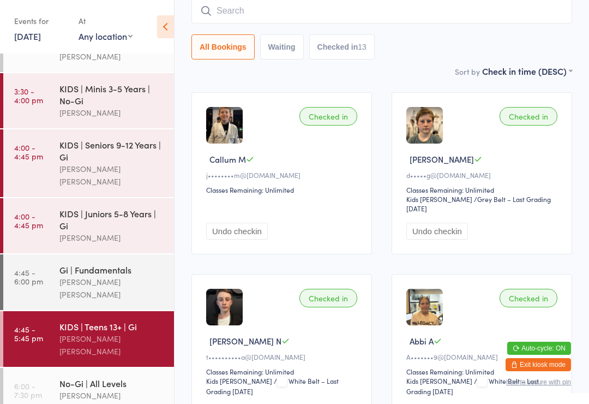
click at [273, 15] on input "search" at bounding box center [381, 10] width 381 height 25
type input "Caio"
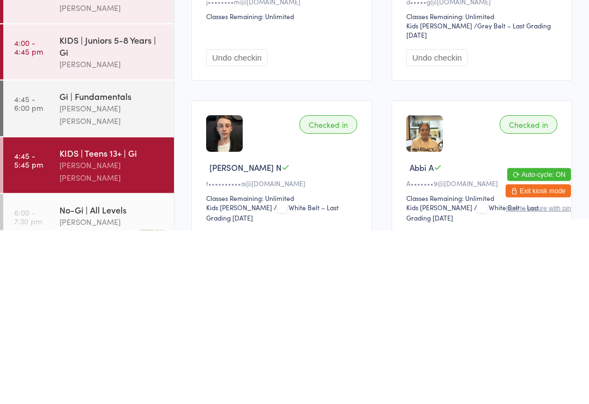
click at [127, 264] on div "Gi | Fundamentals" at bounding box center [111, 270] width 105 height 12
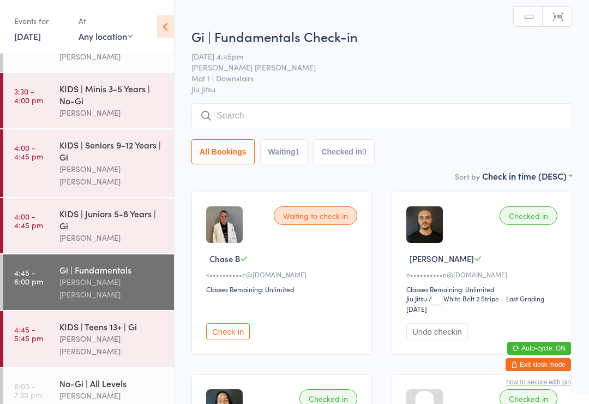
click at [357, 116] on input "search" at bounding box center [381, 115] width 381 height 25
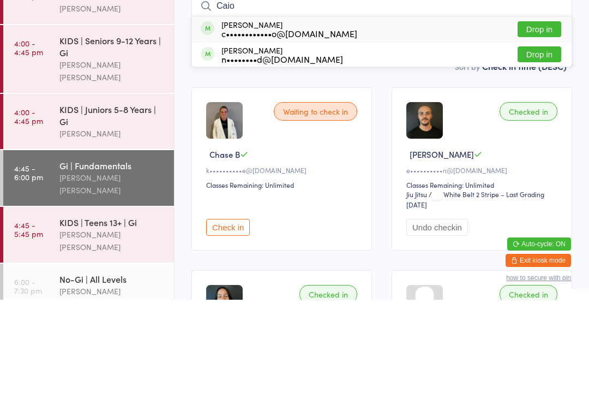
type input "Caio"
click at [549, 125] on button "Drop in" at bounding box center [540, 133] width 44 height 16
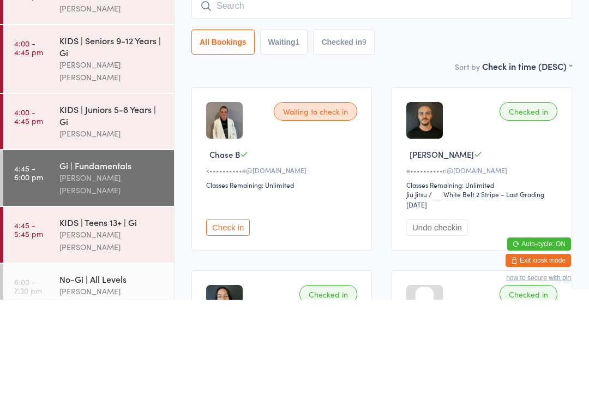
scroll to position [104, 0]
